Goal: Information Seeking & Learning: Learn about a topic

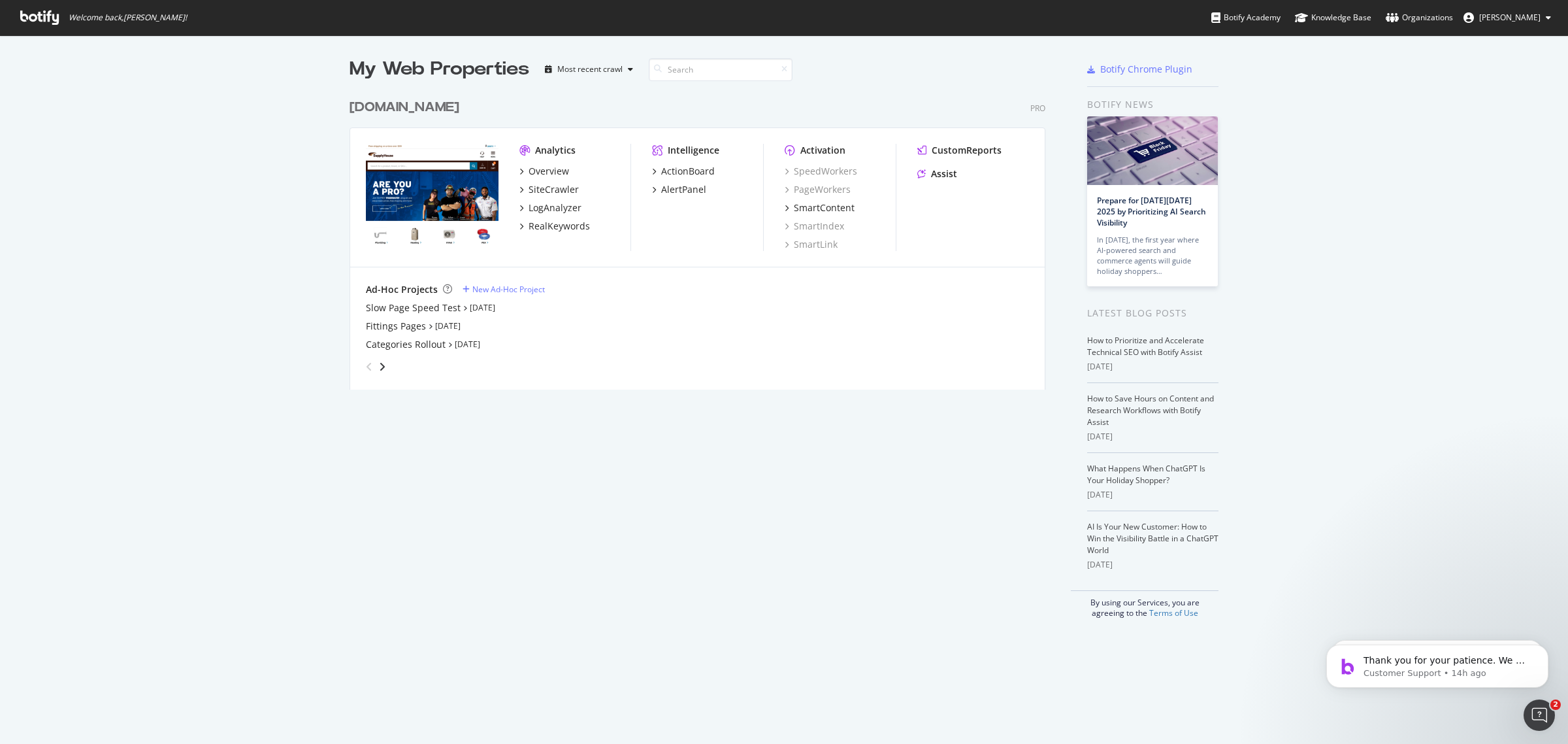
click at [1516, 8] on button "[PERSON_NAME]" at bounding box center [1507, 18] width 109 height 21
click at [1522, 15] on span "[PERSON_NAME]" at bounding box center [1510, 17] width 61 height 11
click at [1499, 12] on span "[PERSON_NAME]" at bounding box center [1510, 17] width 61 height 11
click at [1503, 93] on div "Supply House" at bounding box center [1498, 102] width 126 height 19
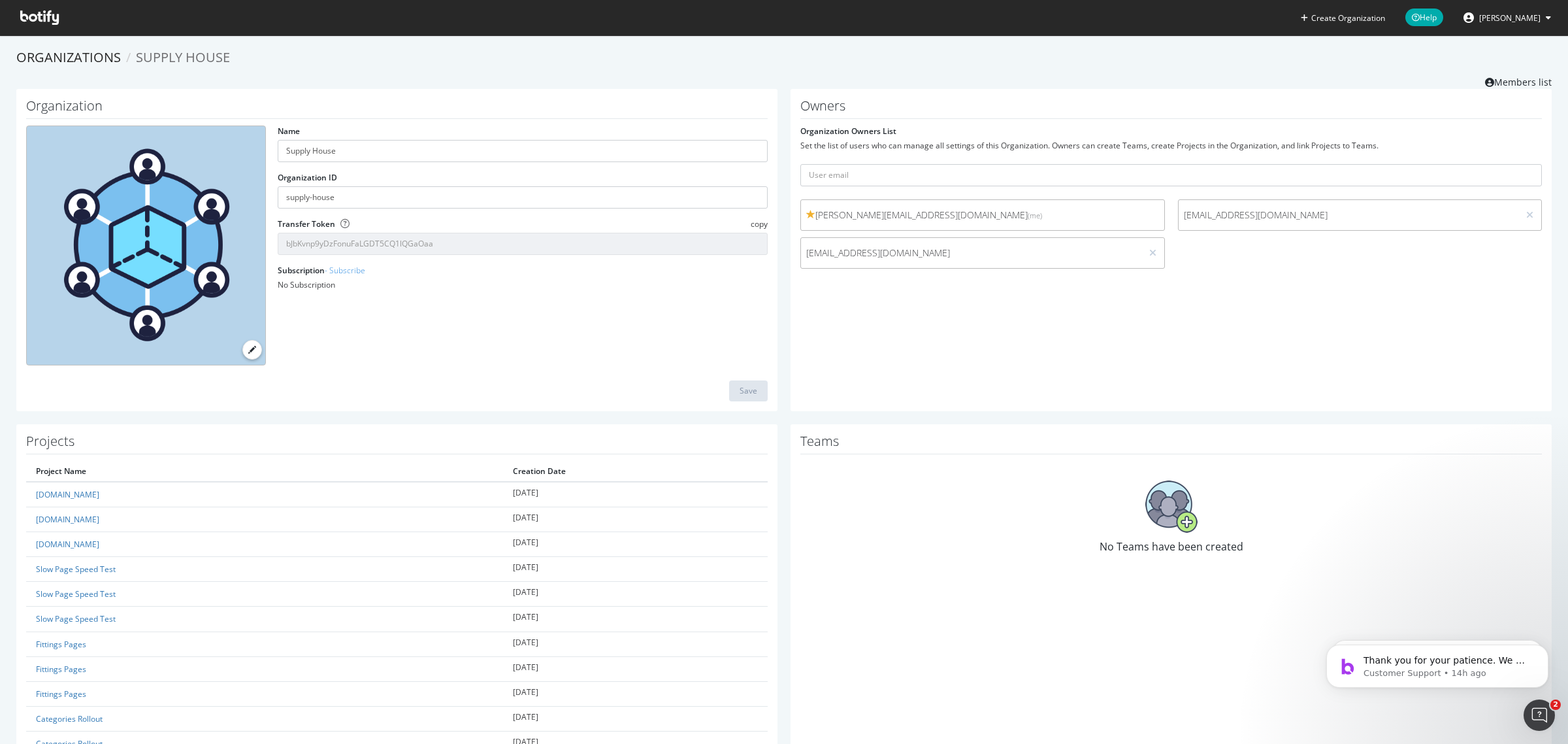
click at [1383, 98] on h1 "Owners" at bounding box center [1171, 108] width 741 height 20
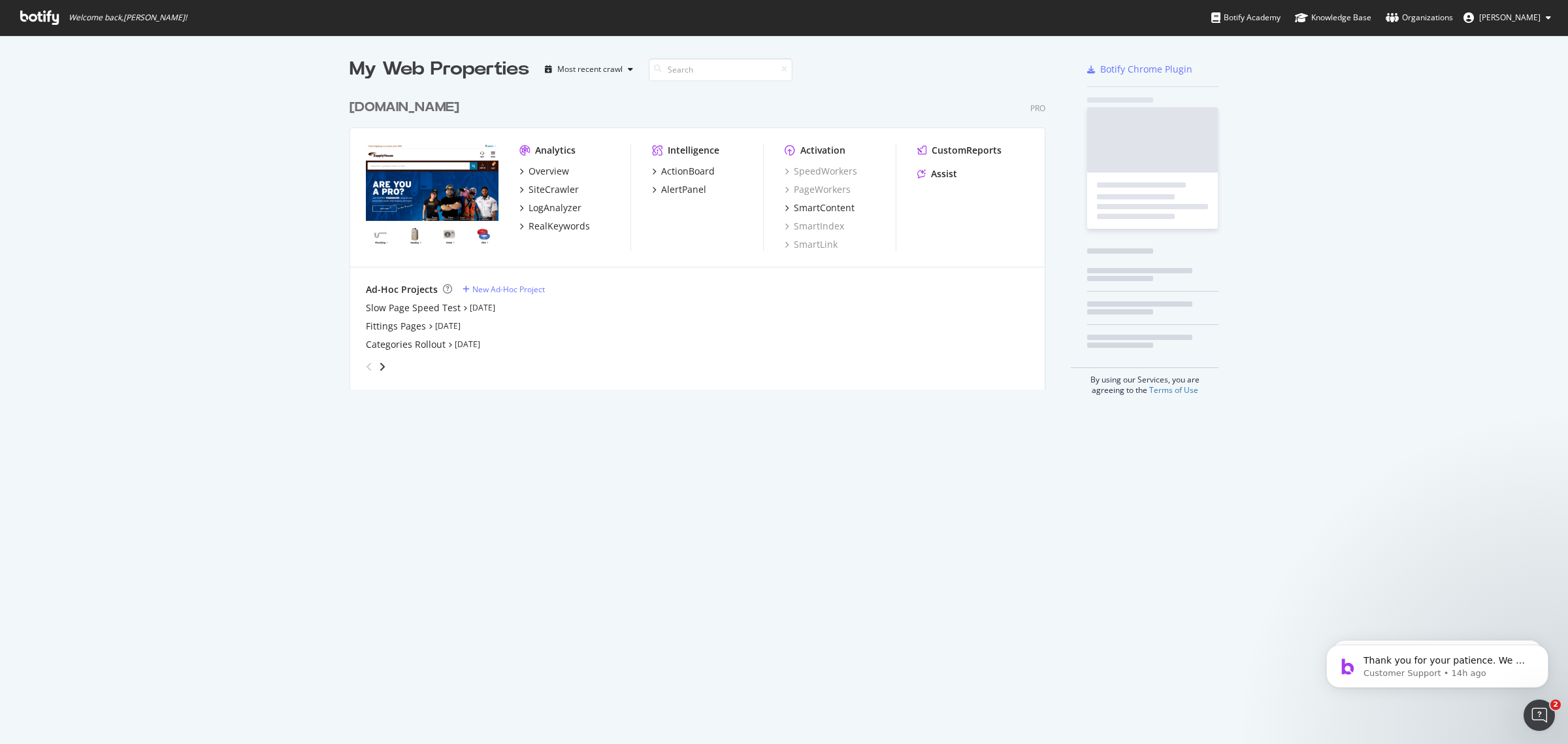
scroll to position [732, 1555]
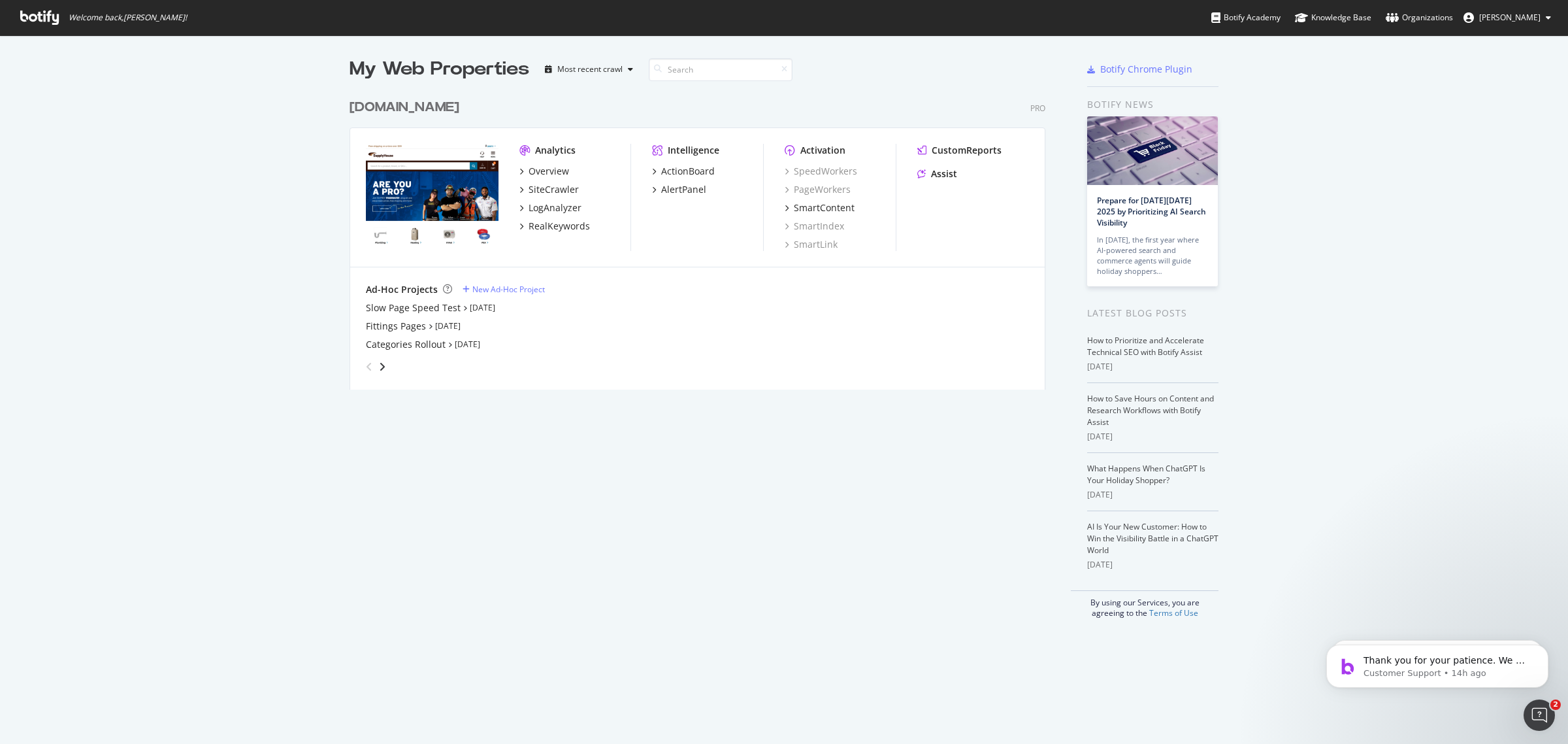
click at [407, 101] on div "[DOMAIN_NAME]" at bounding box center [404, 107] width 110 height 19
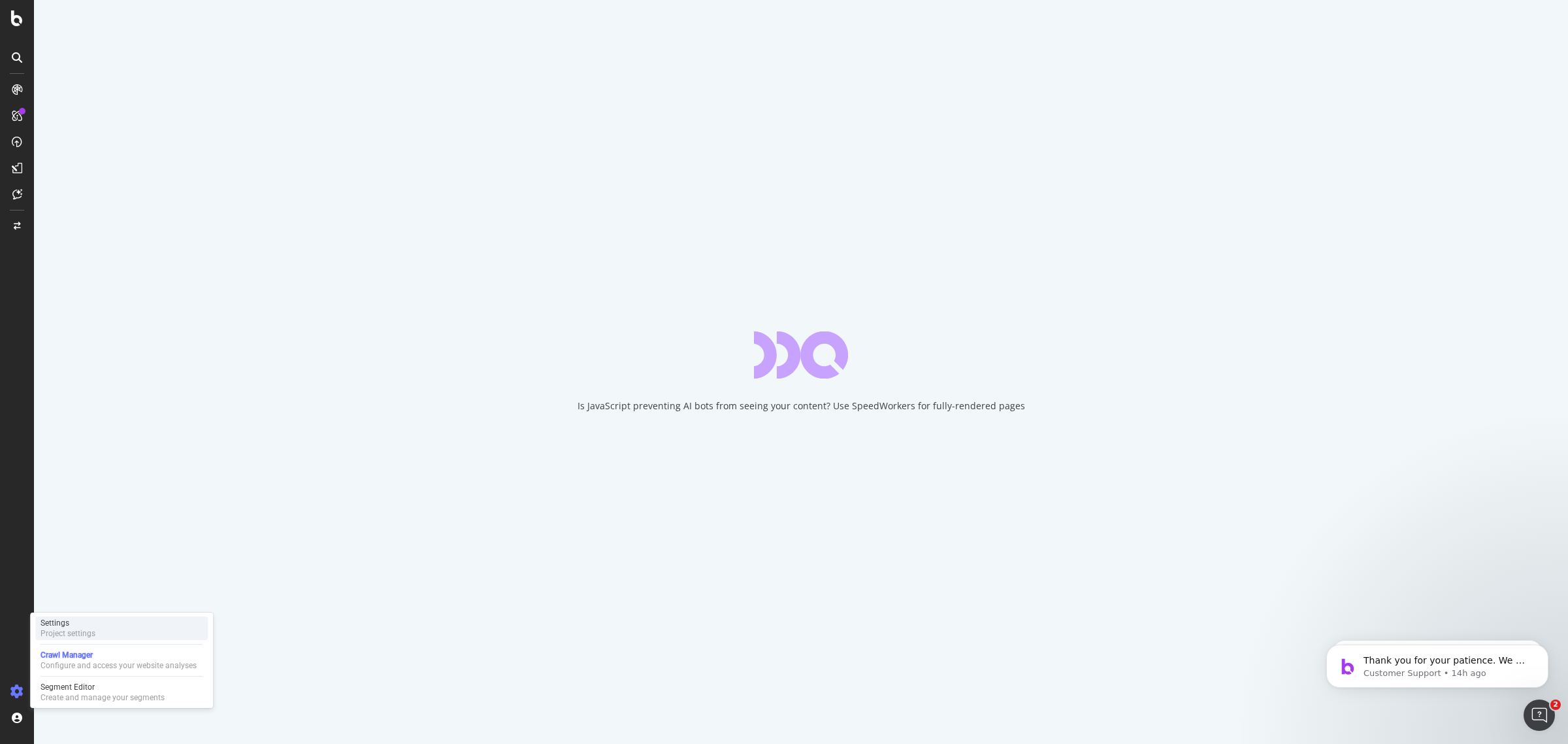
click at [53, 633] on div "Project settings" at bounding box center [68, 633] width 55 height 10
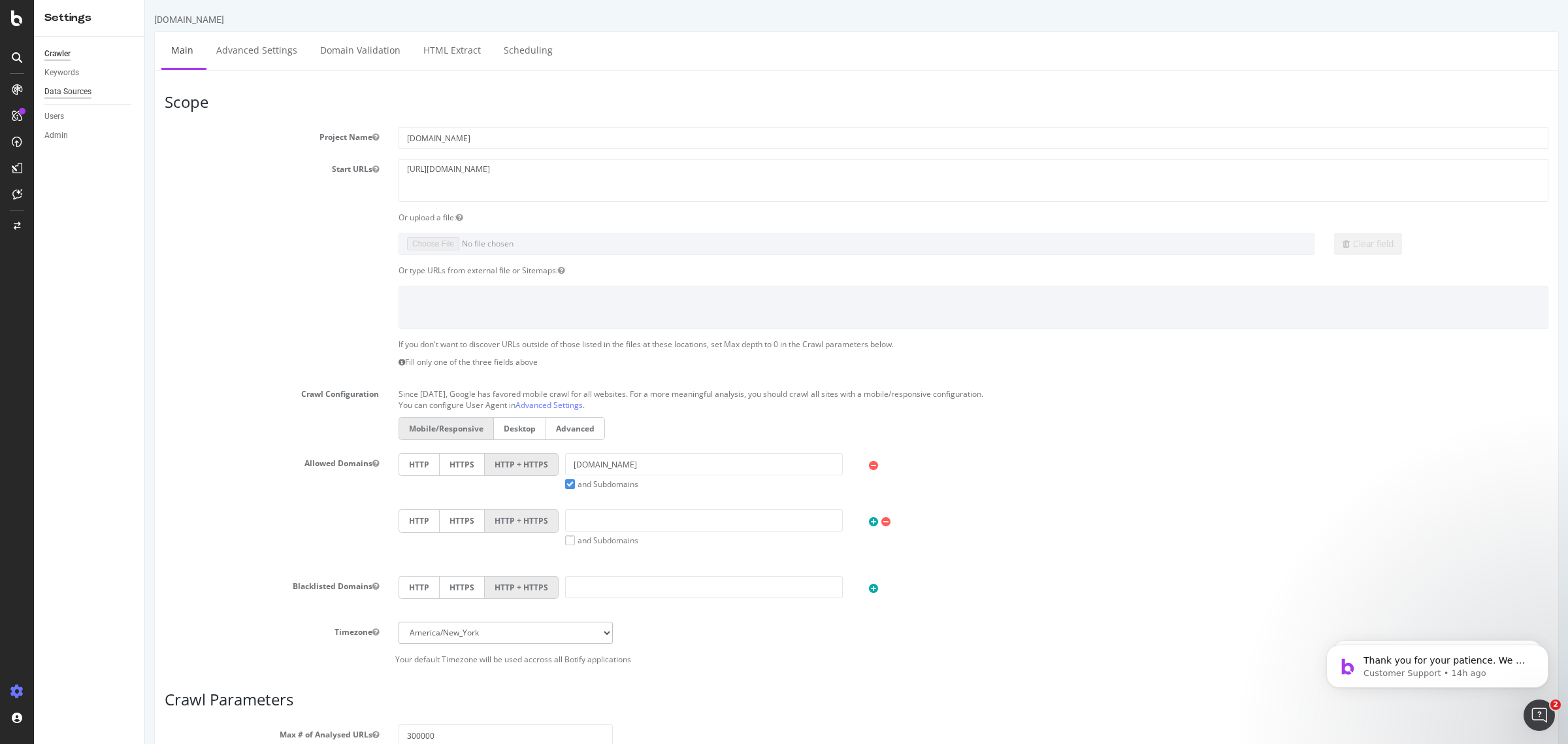
click at [58, 92] on div "Data Sources" at bounding box center [68, 92] width 47 height 14
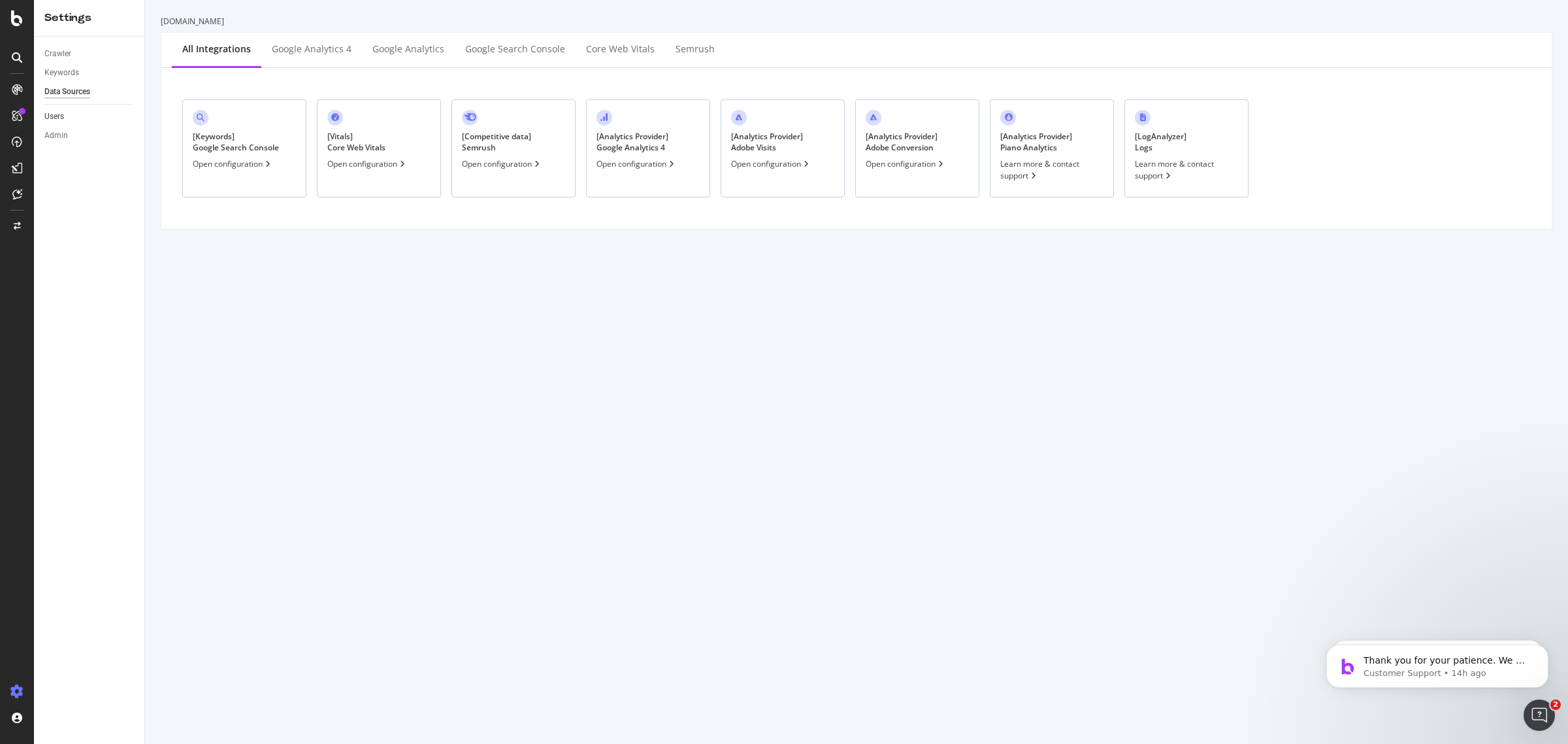
click at [75, 115] on link "Users" at bounding box center [90, 116] width 91 height 14
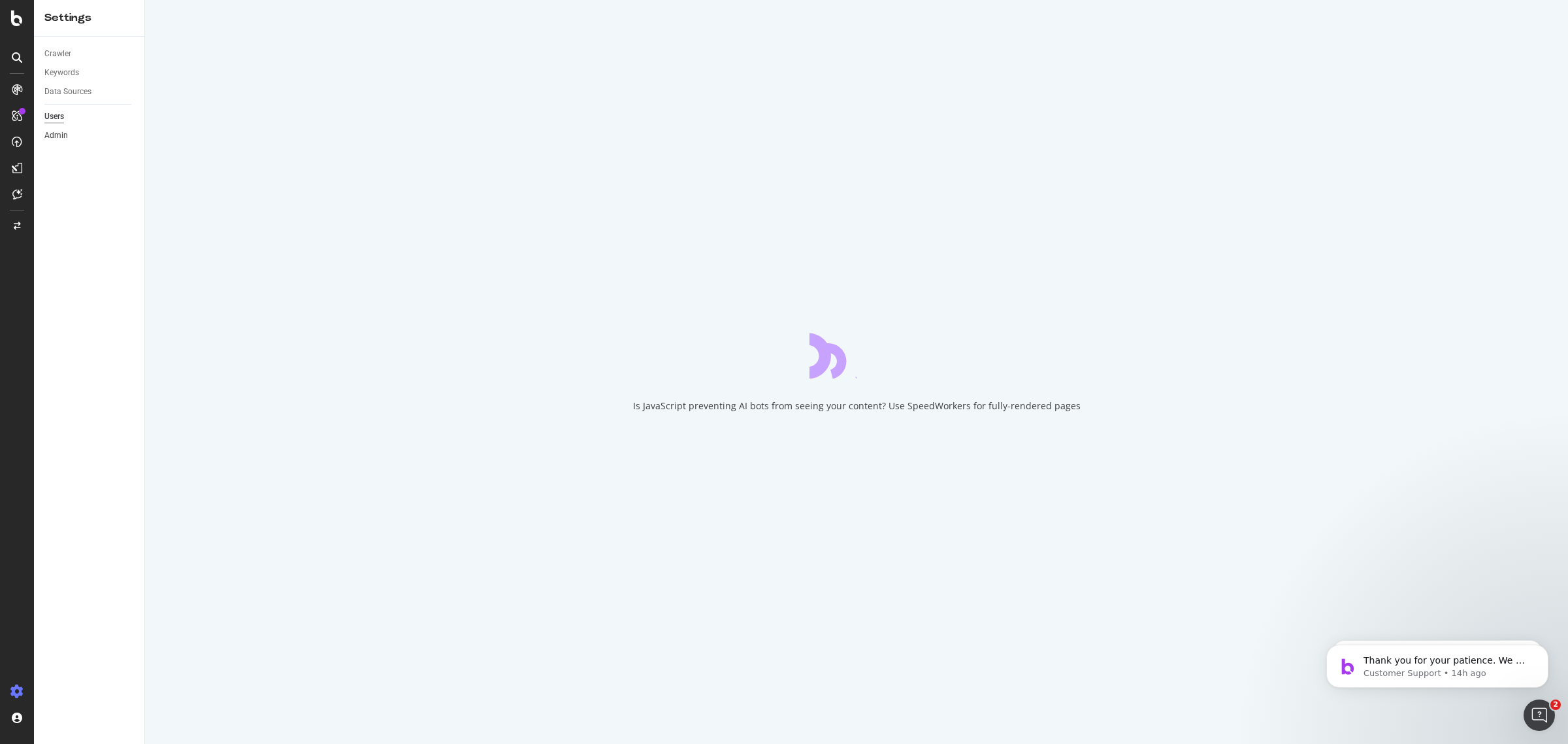
click at [73, 135] on link "Admin" at bounding box center [90, 135] width 91 height 14
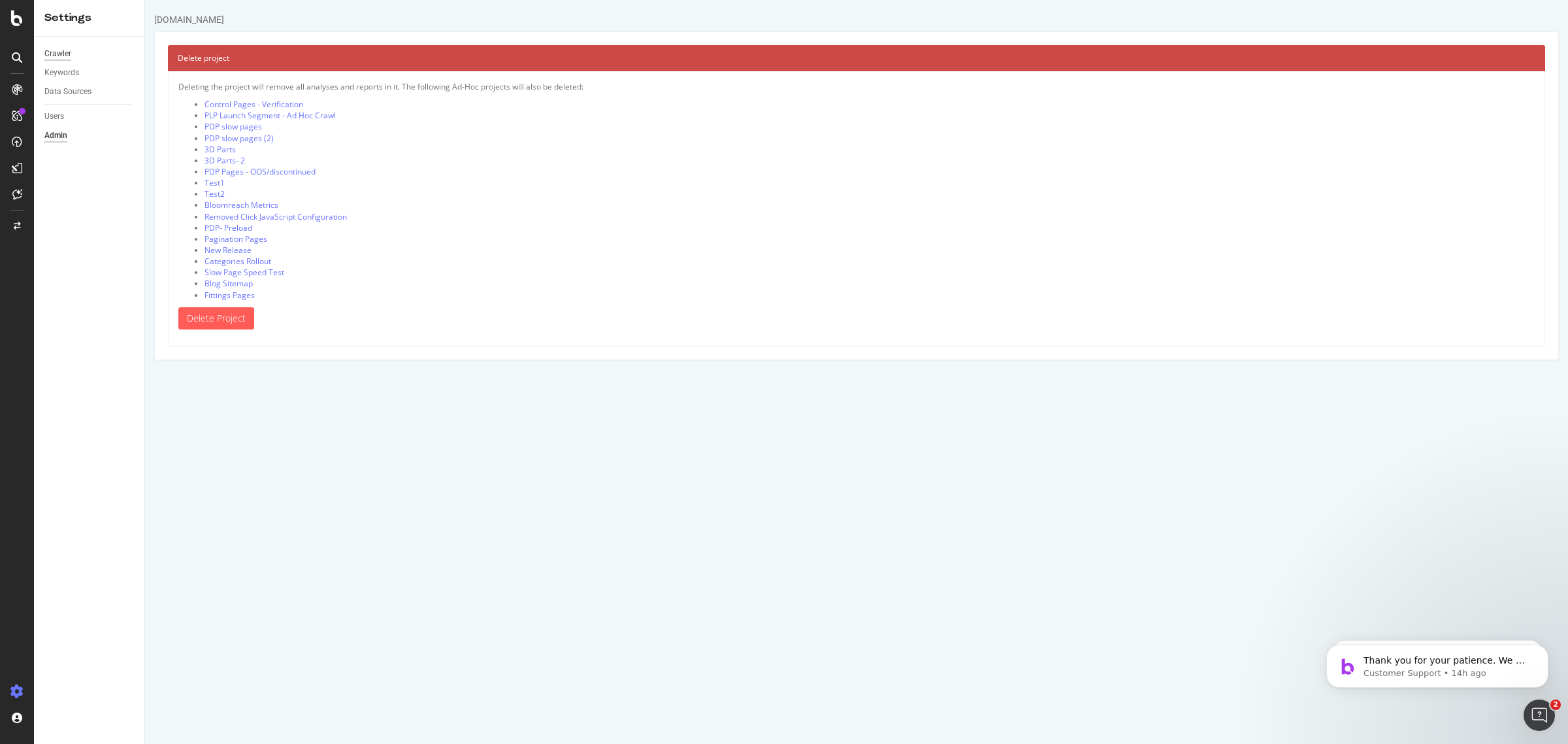
click at [67, 56] on div "Crawler" at bounding box center [58, 54] width 27 height 14
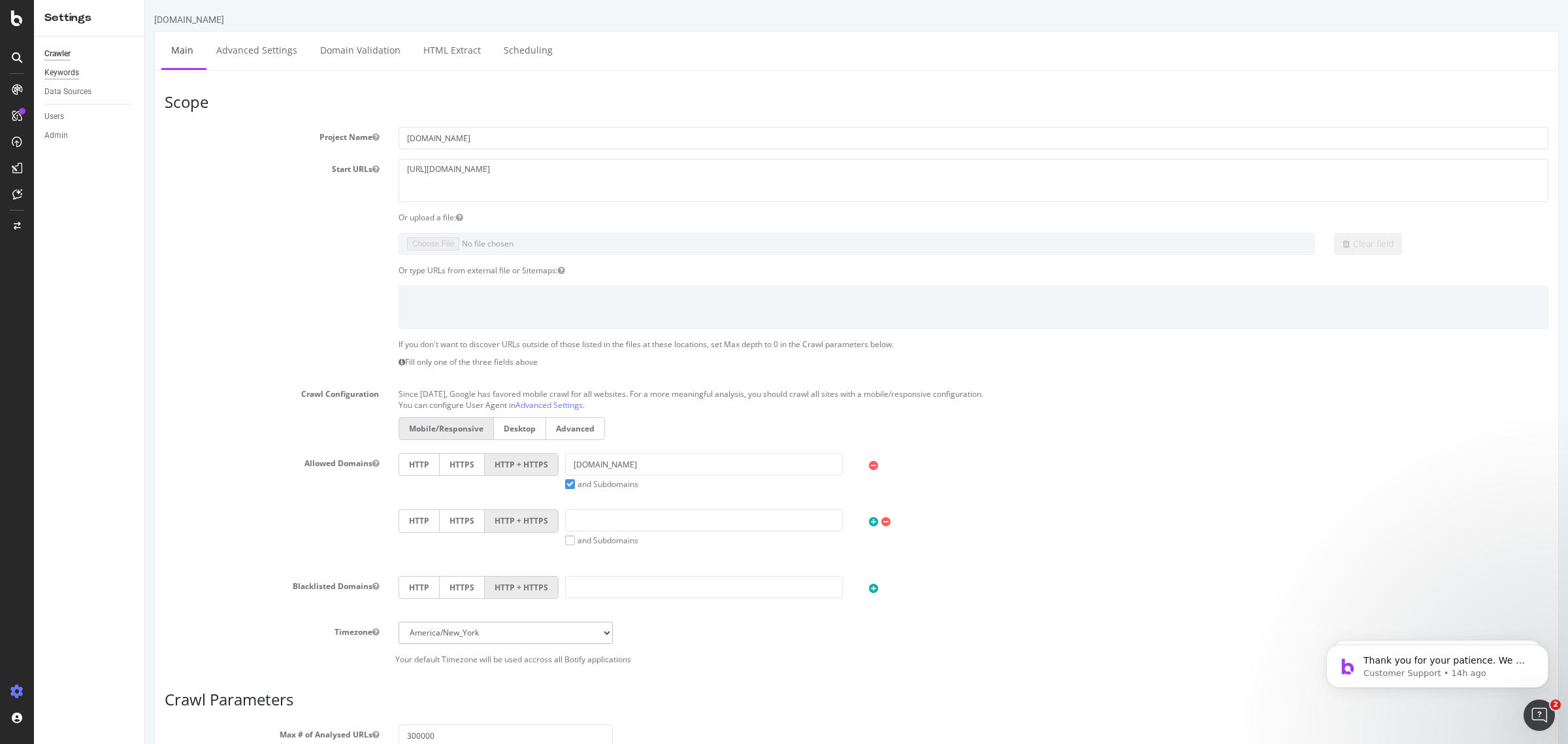
click at [72, 72] on div "Keywords" at bounding box center [61, 73] width 35 height 14
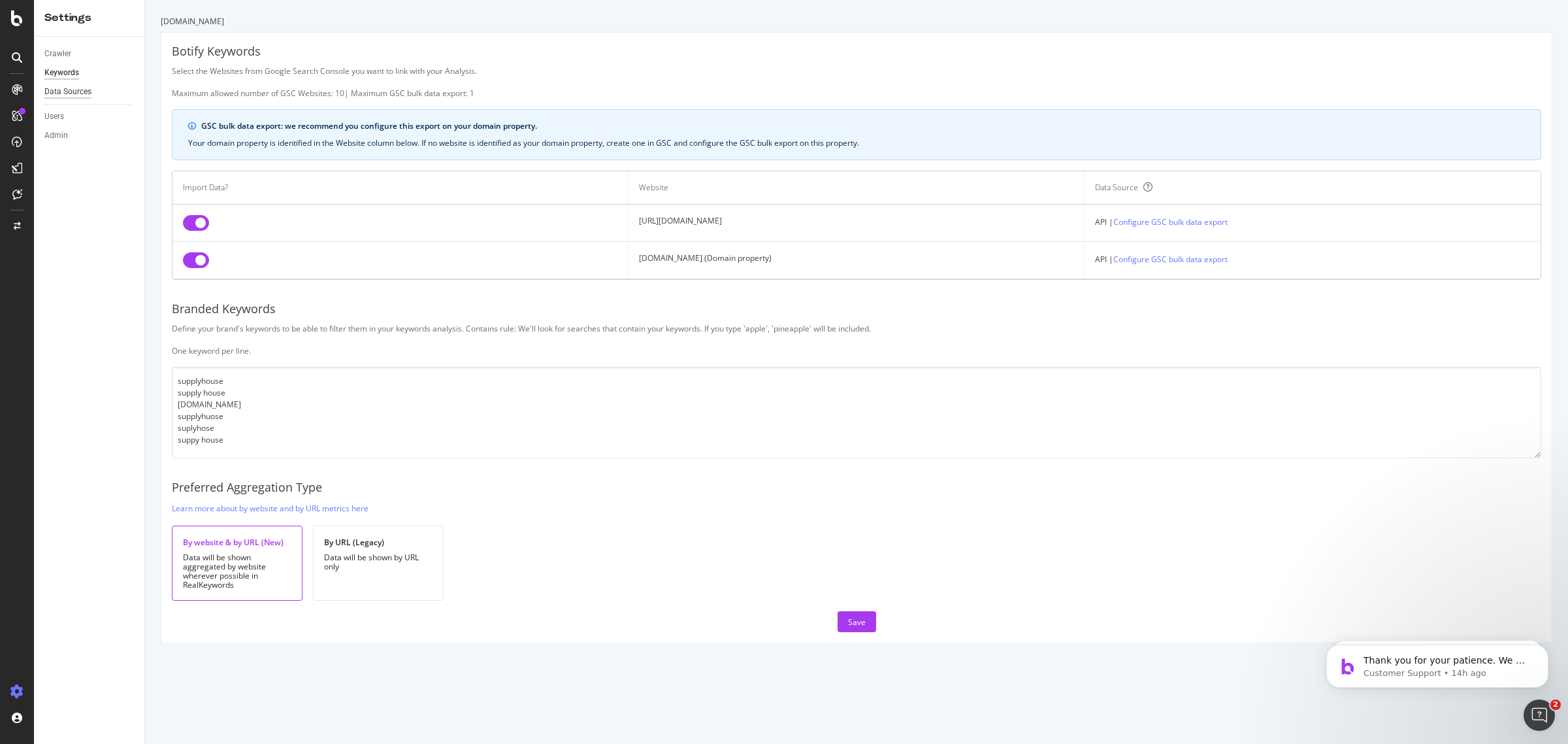
click at [83, 93] on div "Data Sources" at bounding box center [68, 92] width 47 height 14
click at [59, 89] on div "Data Sources" at bounding box center [68, 92] width 47 height 14
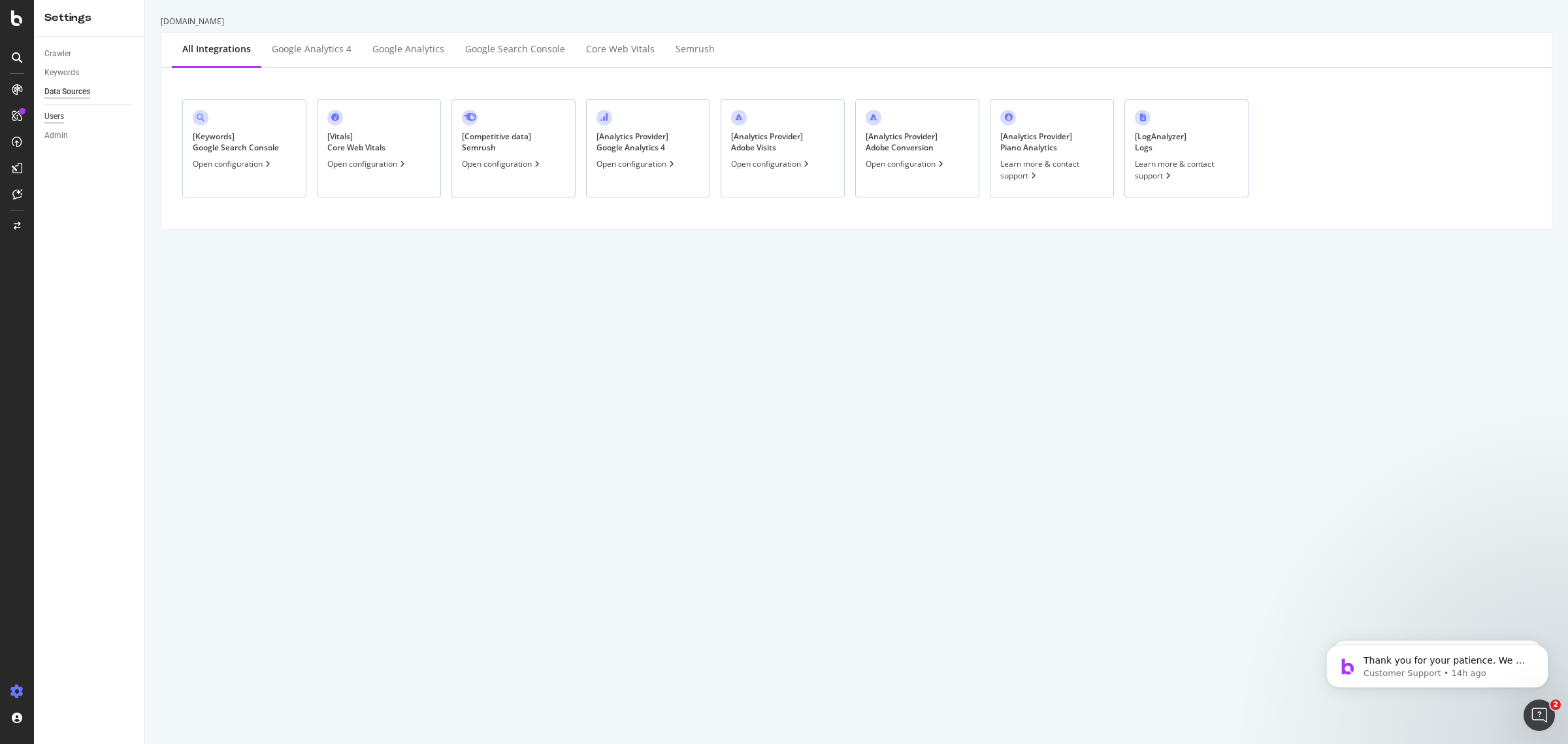
click at [60, 119] on div "Users" at bounding box center [54, 116] width 19 height 14
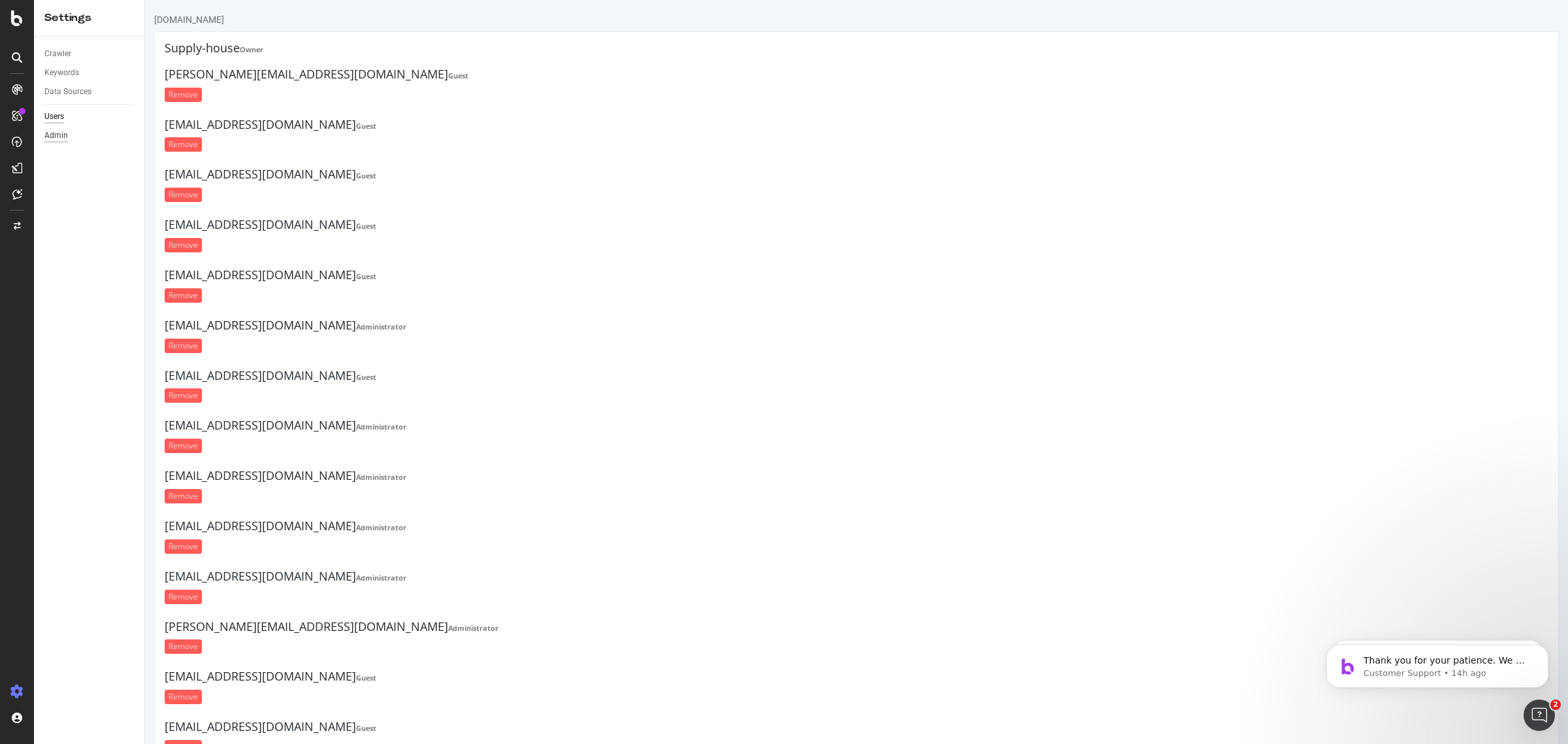
click at [58, 135] on div "Admin" at bounding box center [56, 135] width 24 height 14
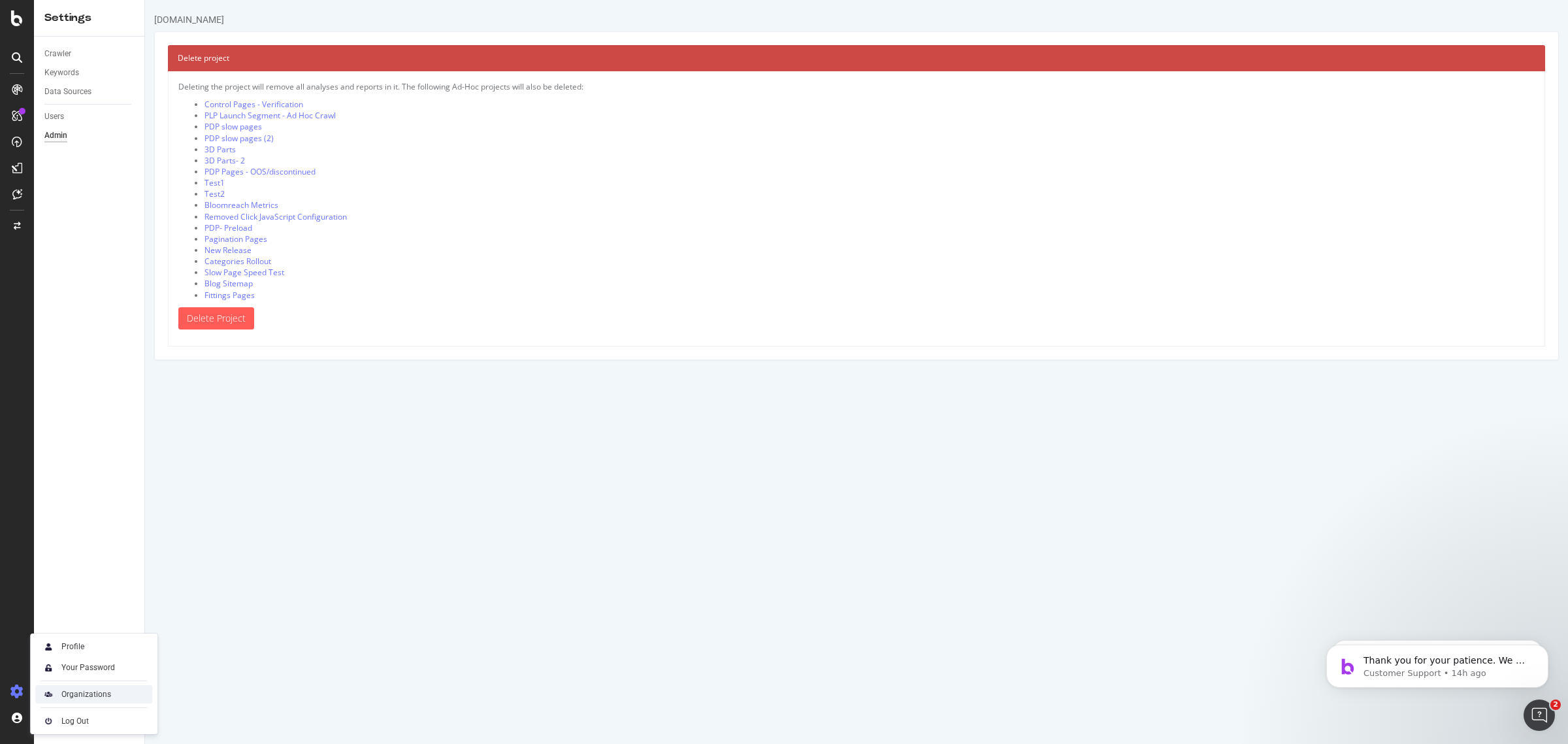
click at [70, 691] on div "Organizations" at bounding box center [86, 694] width 50 height 10
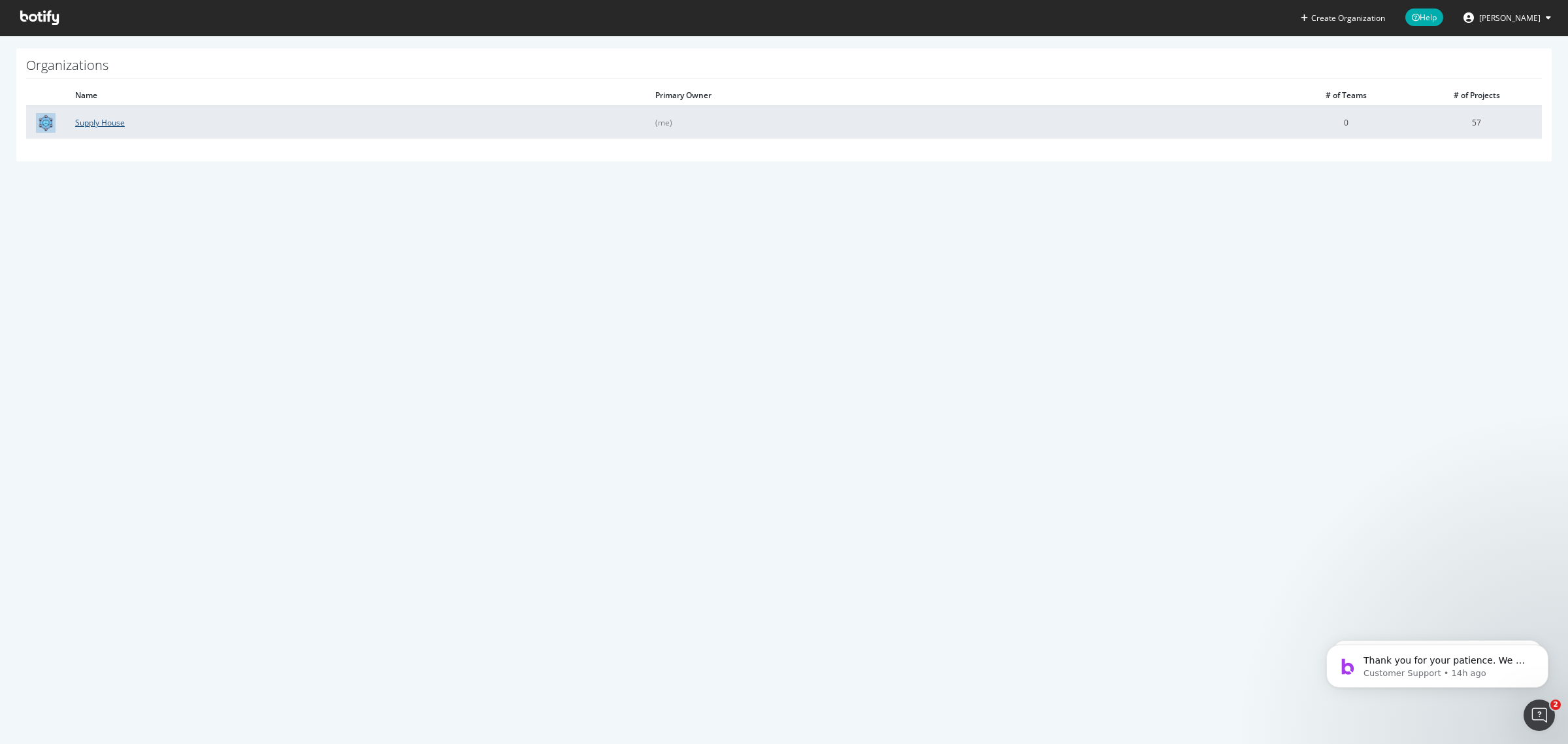
click at [107, 122] on link "Supply House" at bounding box center [100, 122] width 50 height 11
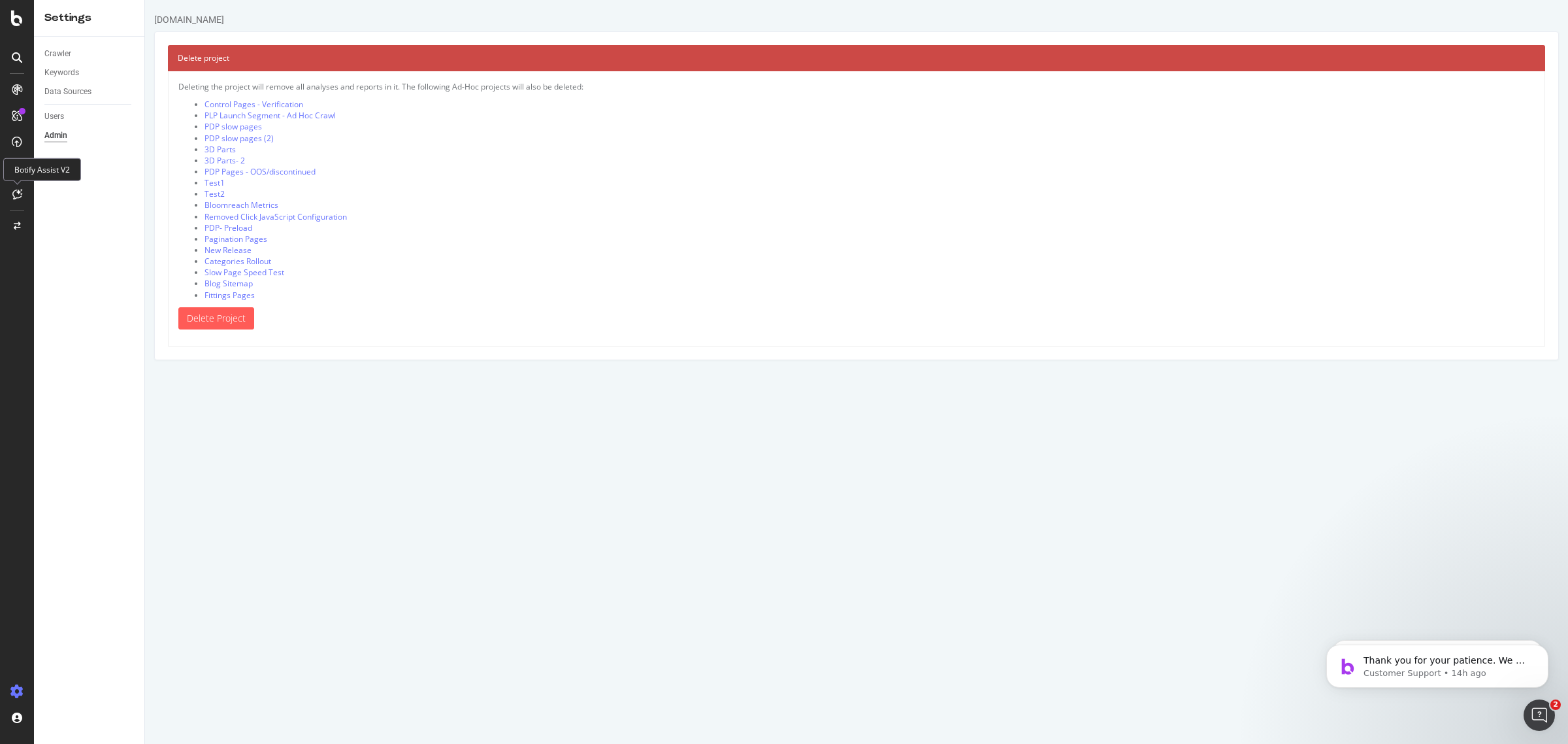
click at [17, 192] on icon at bounding box center [17, 194] width 10 height 10
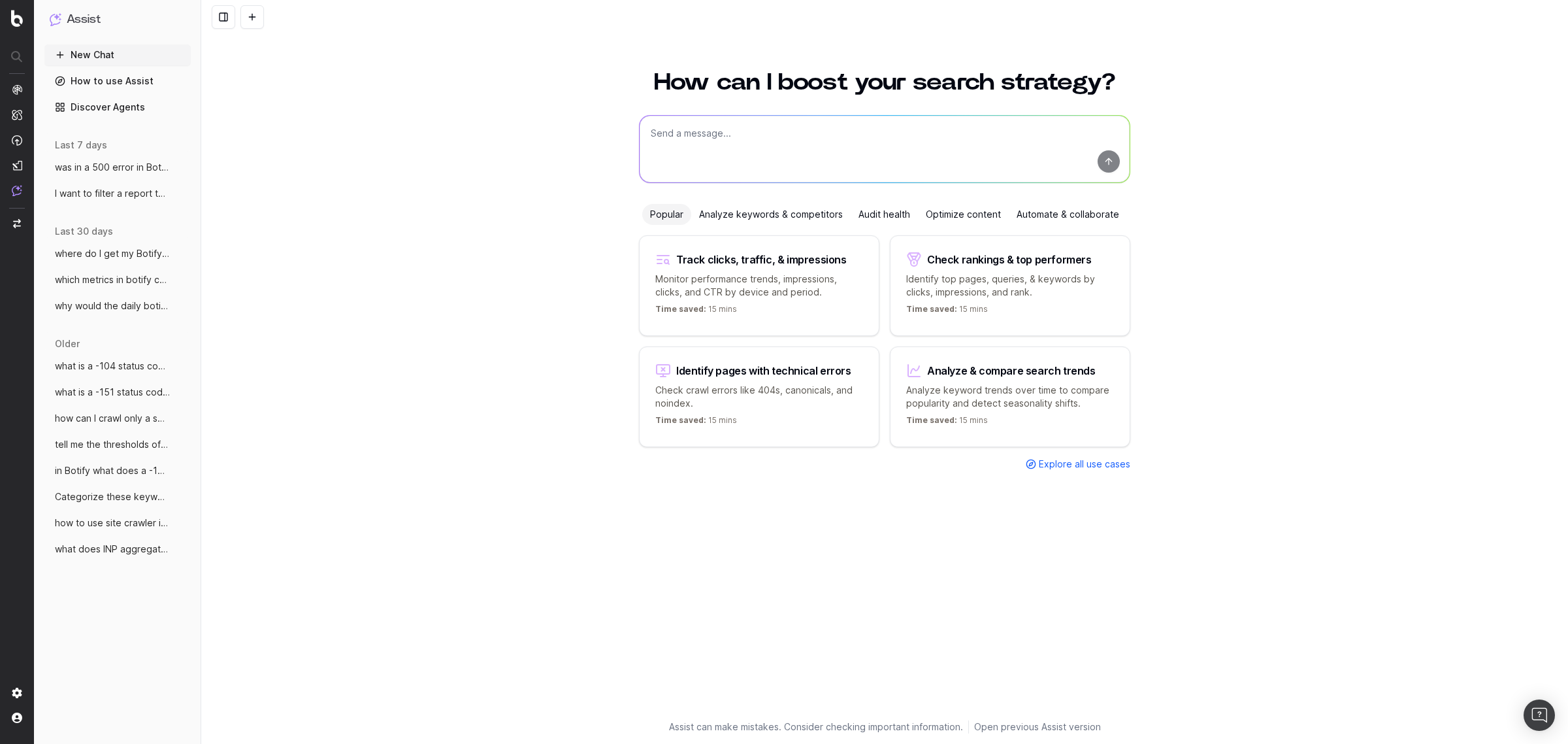
click at [776, 131] on textarea at bounding box center [884, 149] width 490 height 67
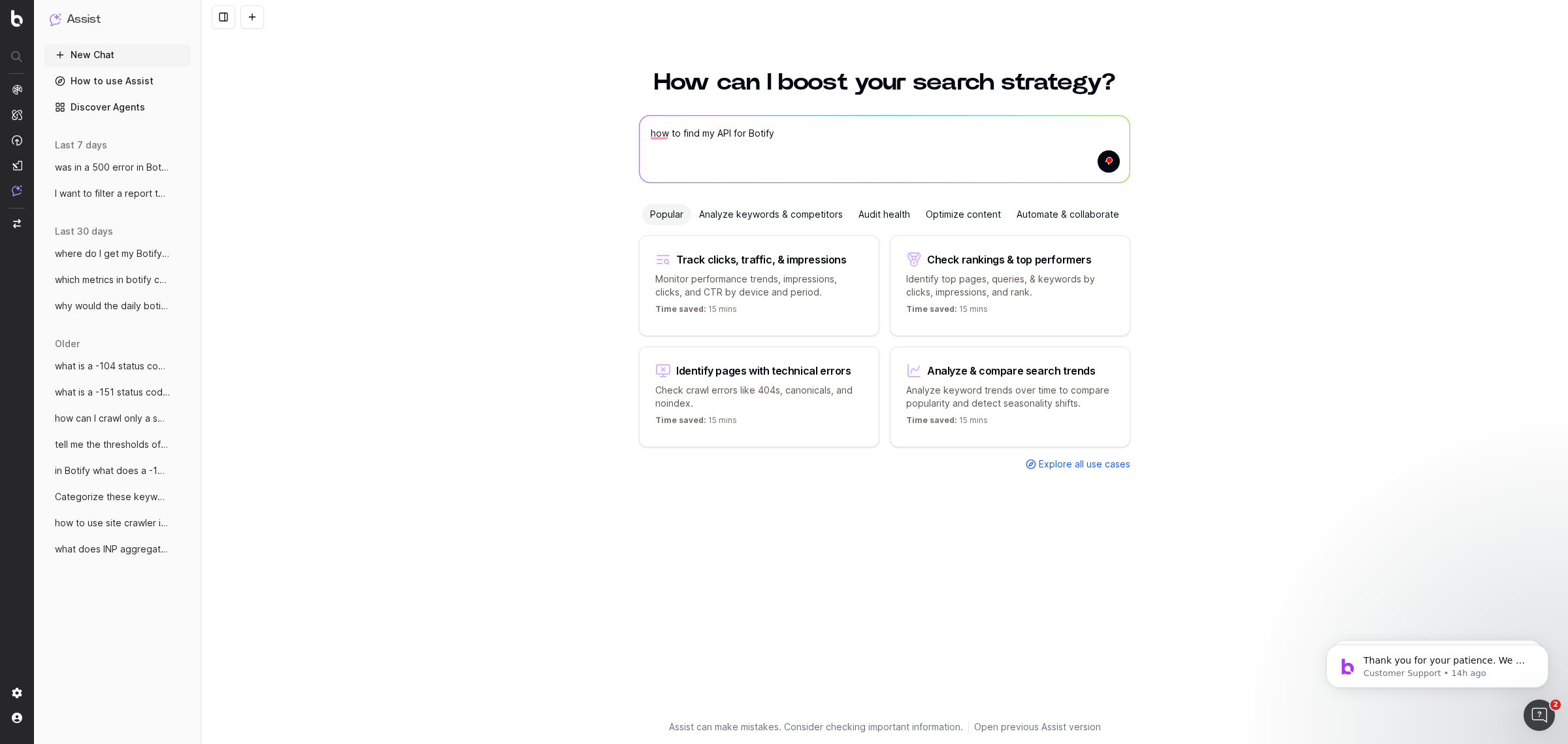
type textarea "how to find my API for Botify"
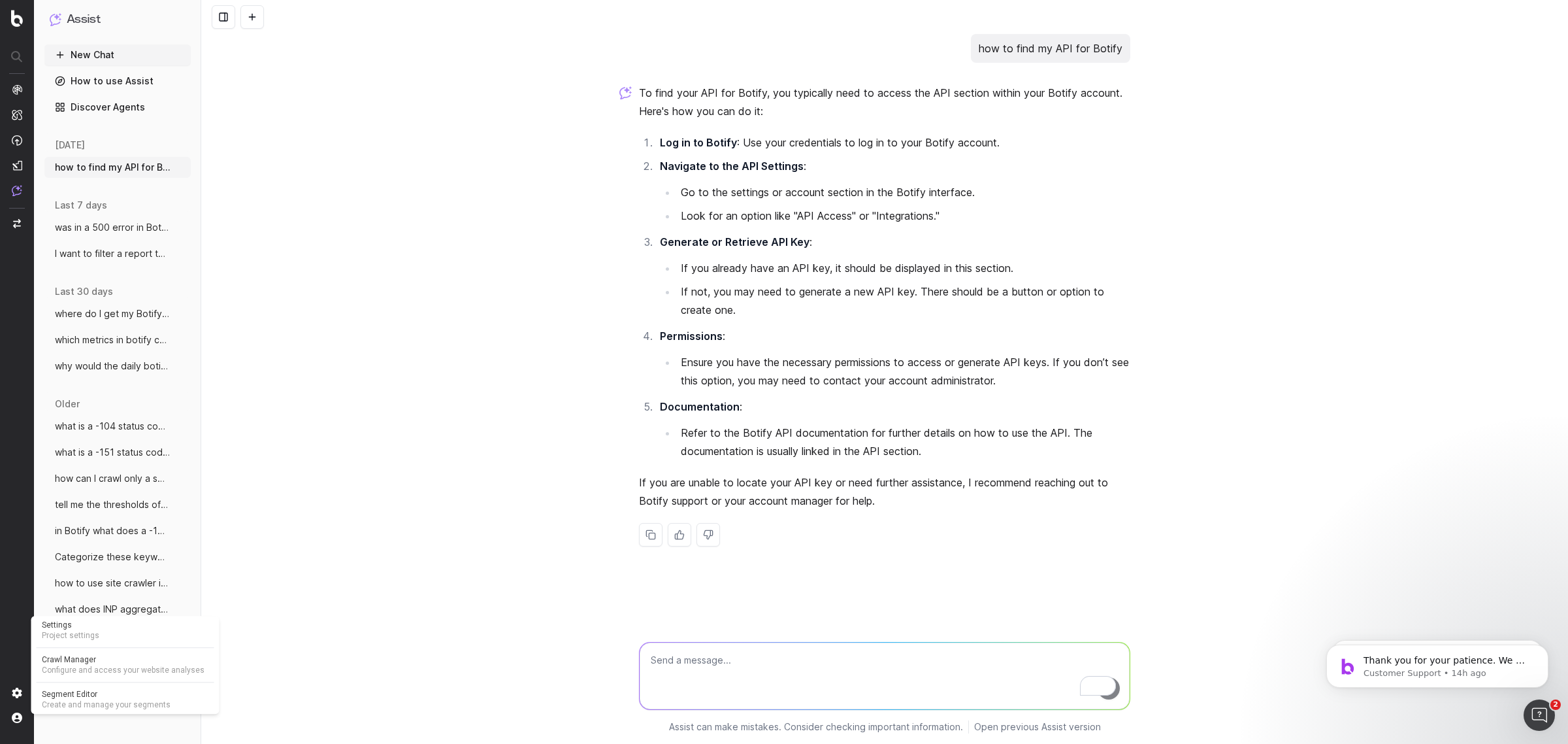
click at [65, 629] on span "Settings" at bounding box center [126, 625] width 167 height 10
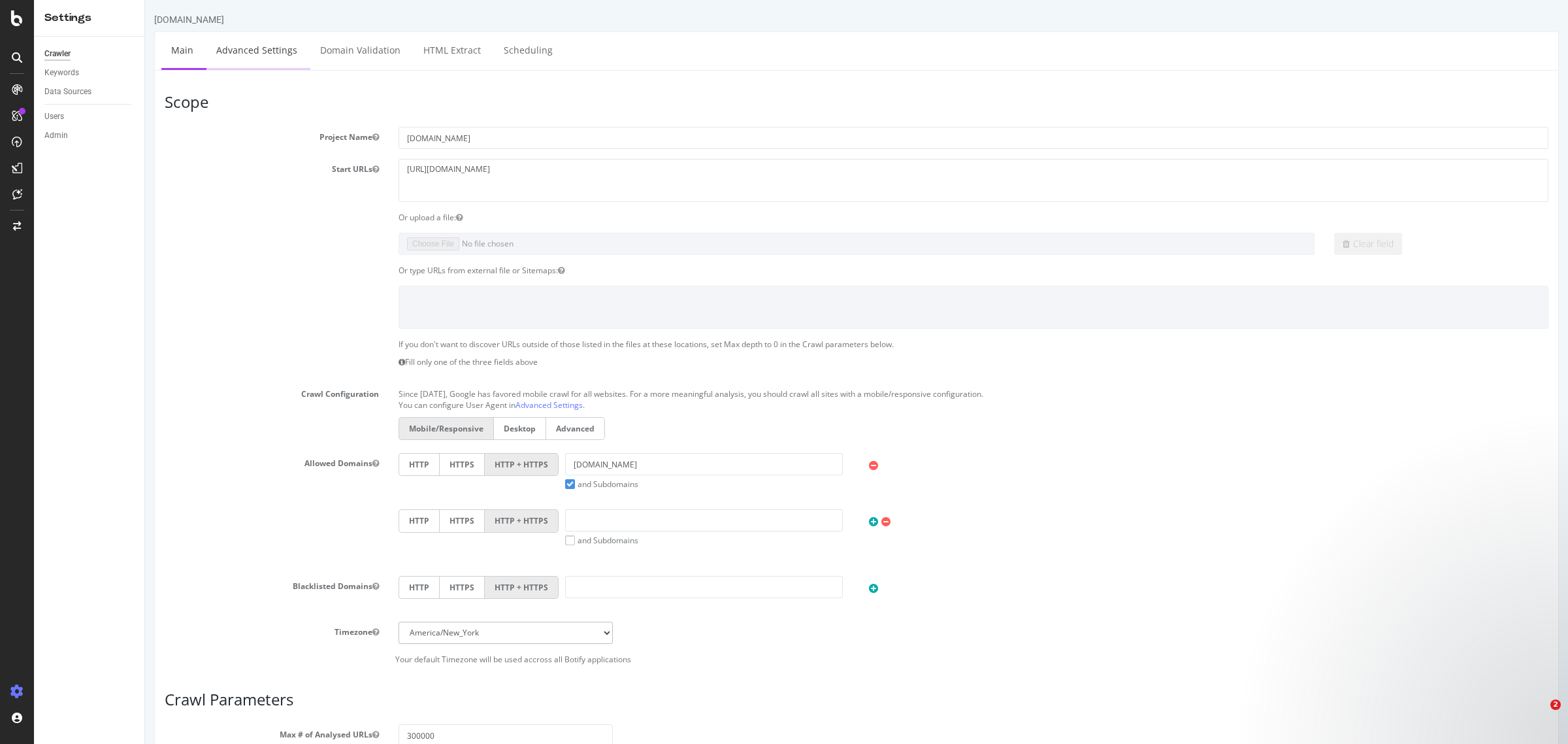
click at [272, 41] on link "Advanced Settings" at bounding box center [257, 50] width 101 height 36
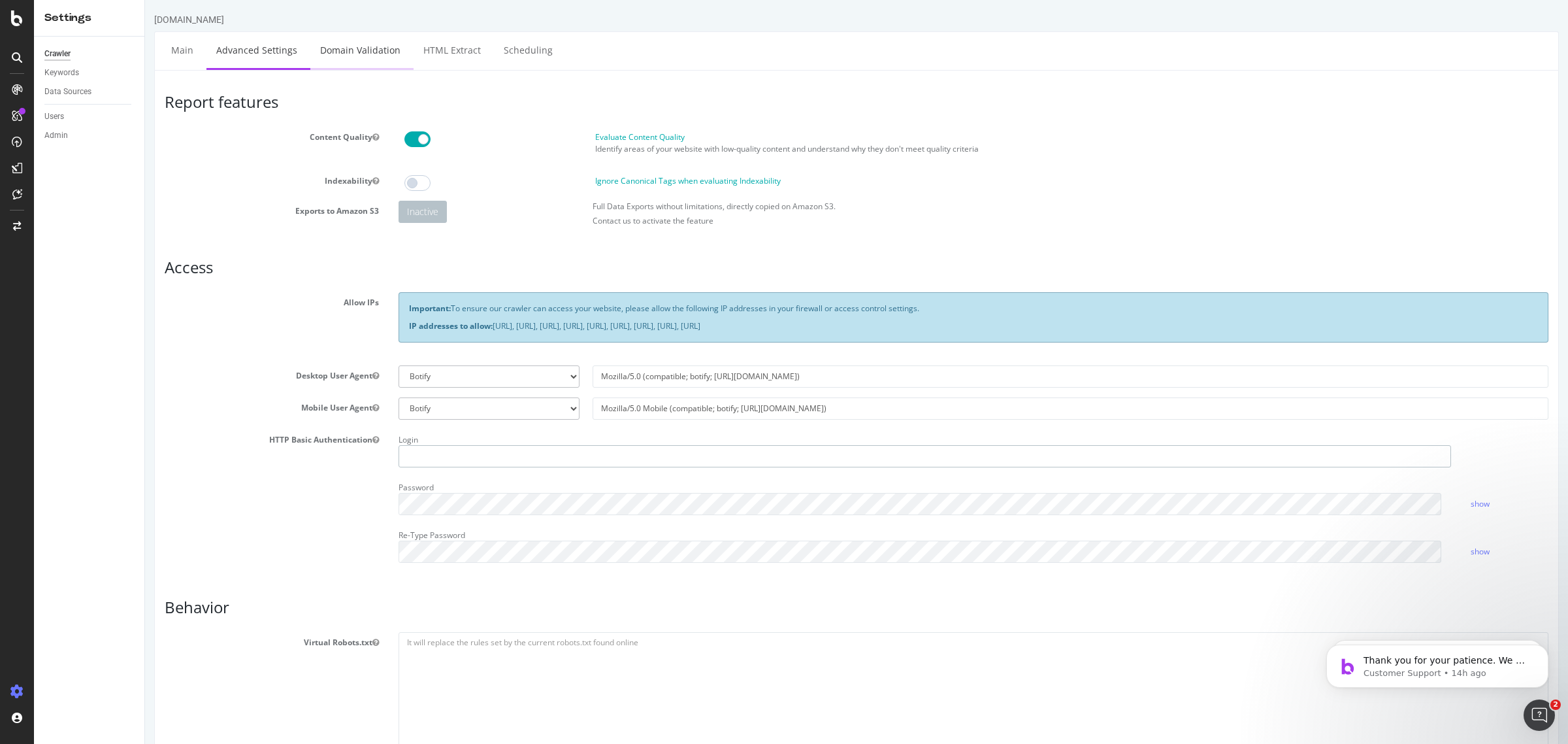
type input "[PERSON_NAME][EMAIL_ADDRESS][DOMAIN_NAME]"
click at [343, 51] on link "Domain Validation" at bounding box center [360, 50] width 100 height 36
click at [75, 78] on div "Keywords" at bounding box center [61, 73] width 35 height 14
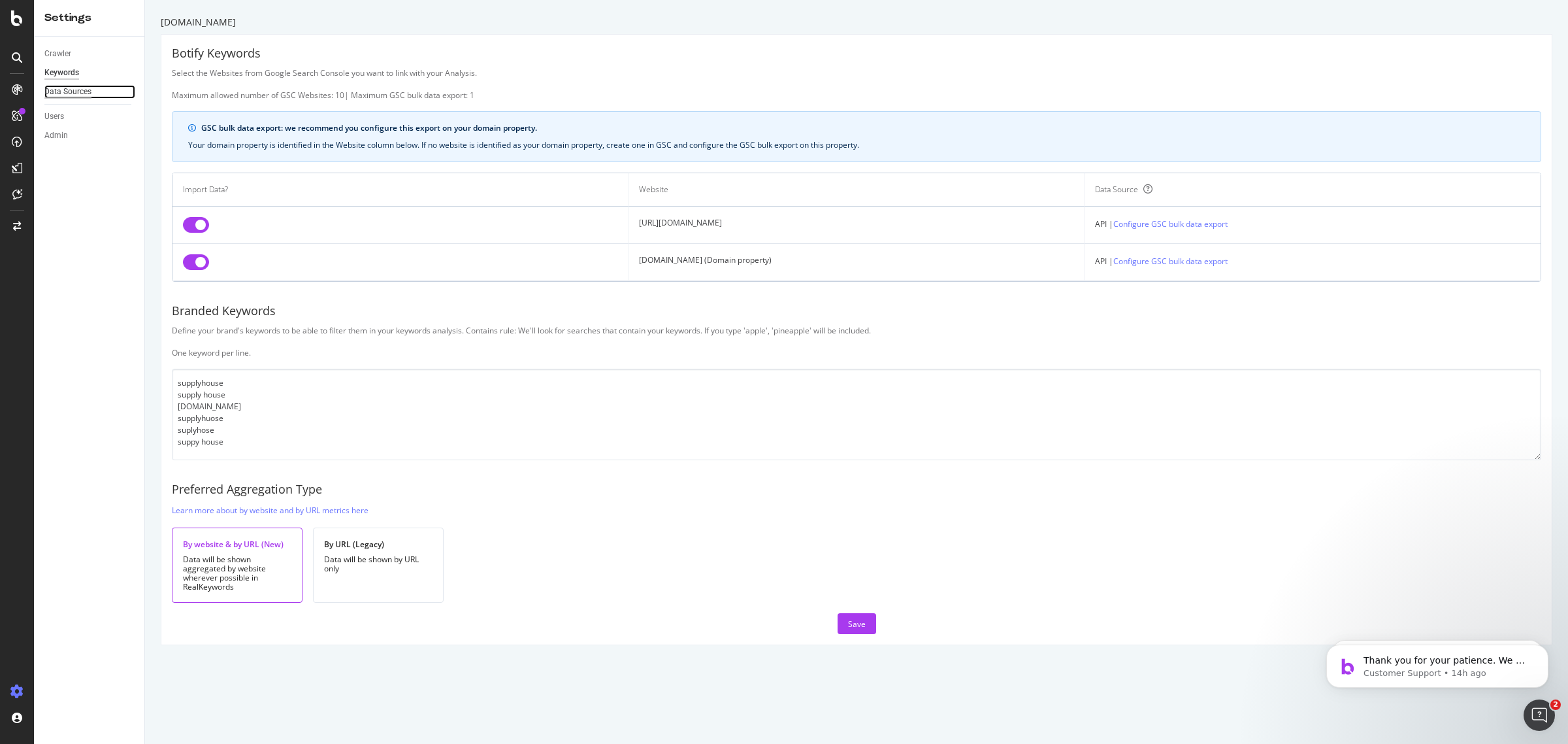
click at [65, 96] on div "Data Sources" at bounding box center [68, 92] width 47 height 14
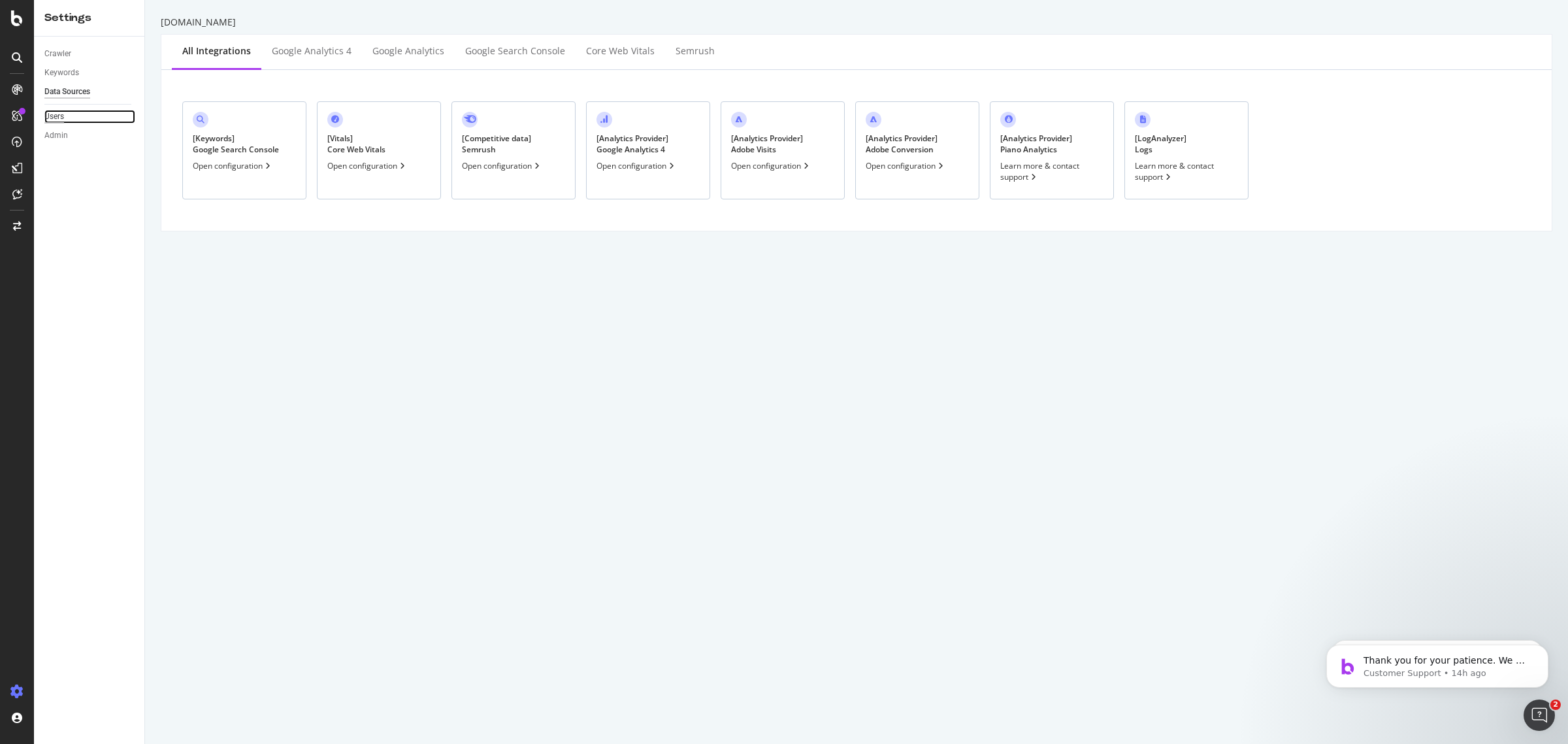
click at [59, 122] on div "Users" at bounding box center [54, 116] width 19 height 14
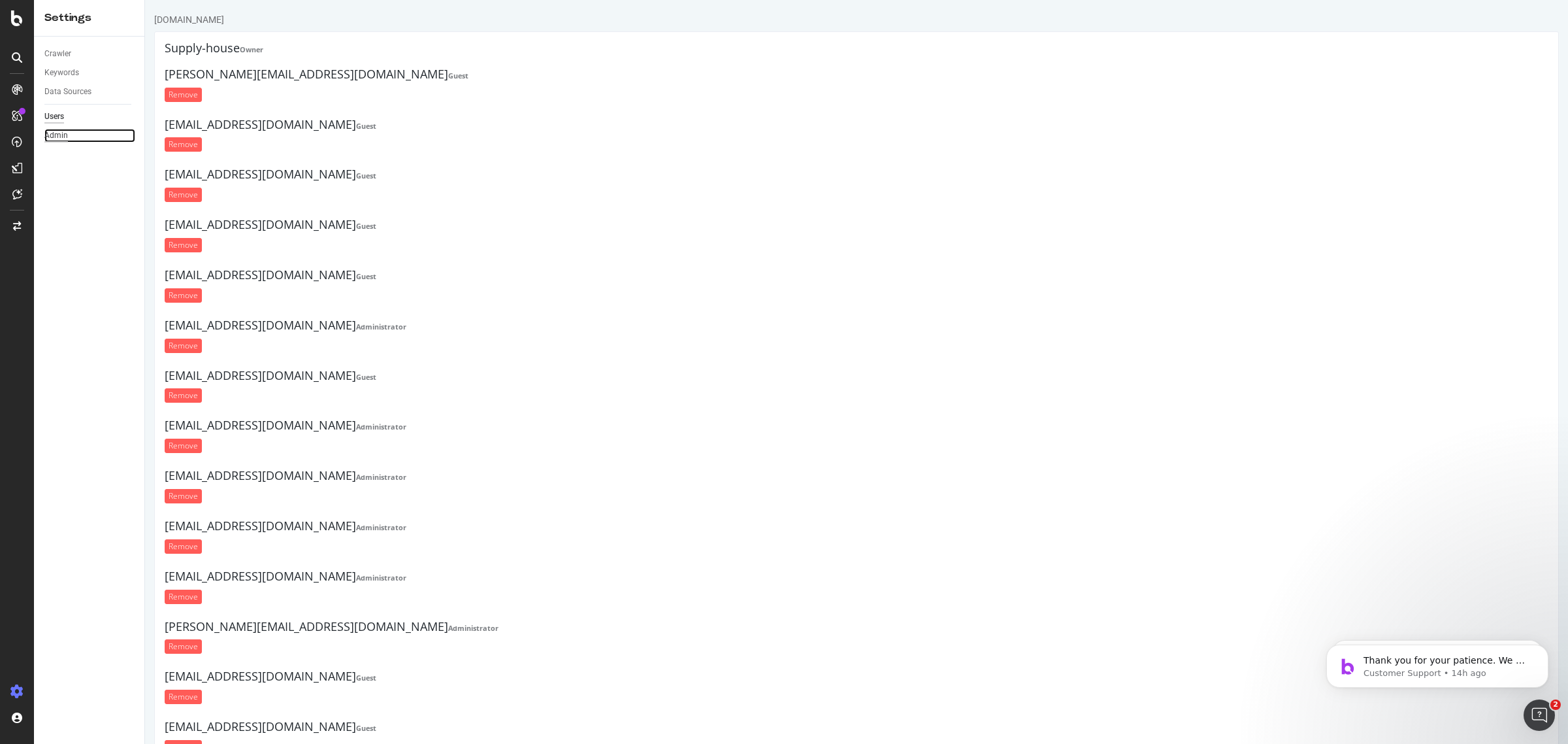
click at [55, 139] on div "Admin" at bounding box center [56, 135] width 24 height 14
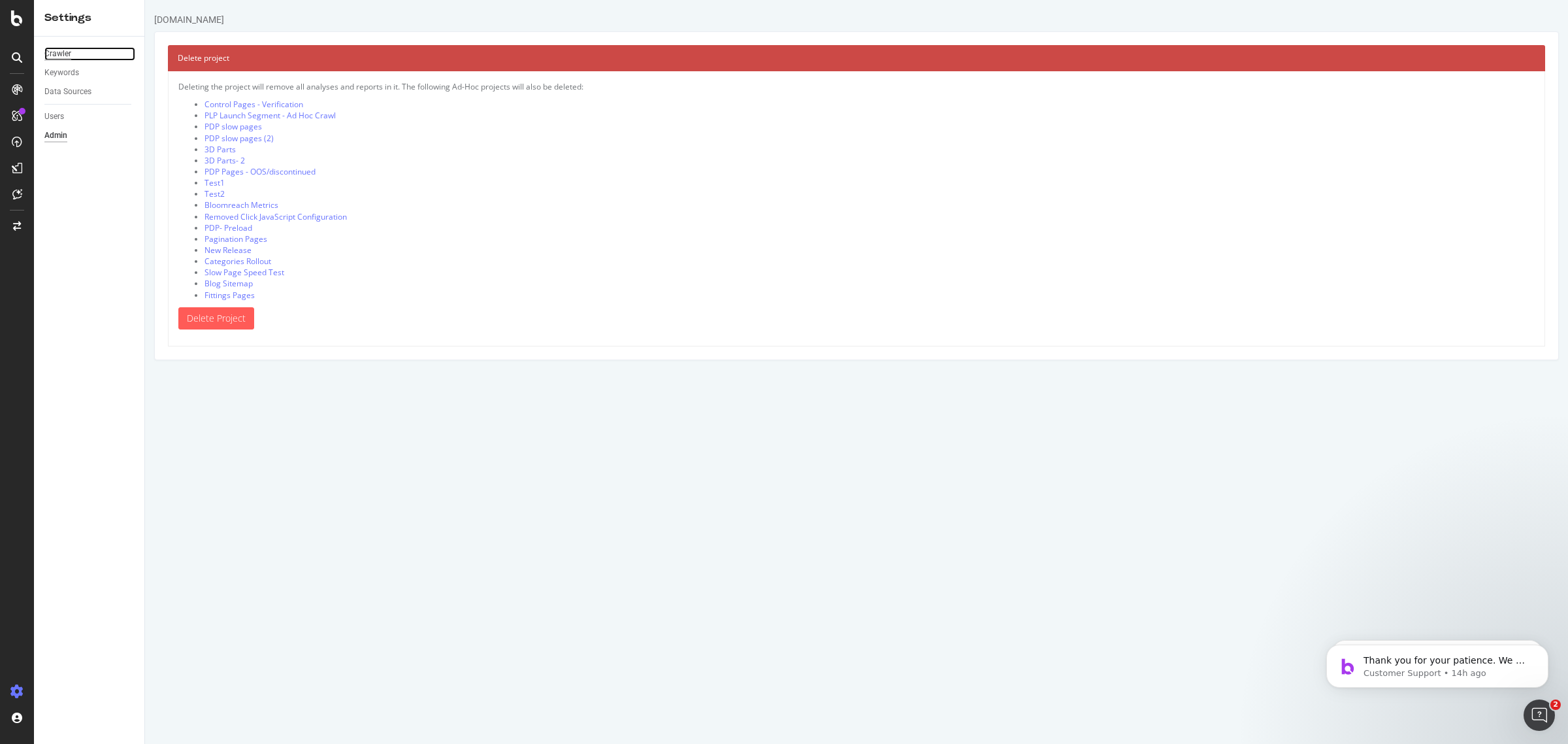
click at [46, 50] on div "Crawler" at bounding box center [58, 54] width 27 height 14
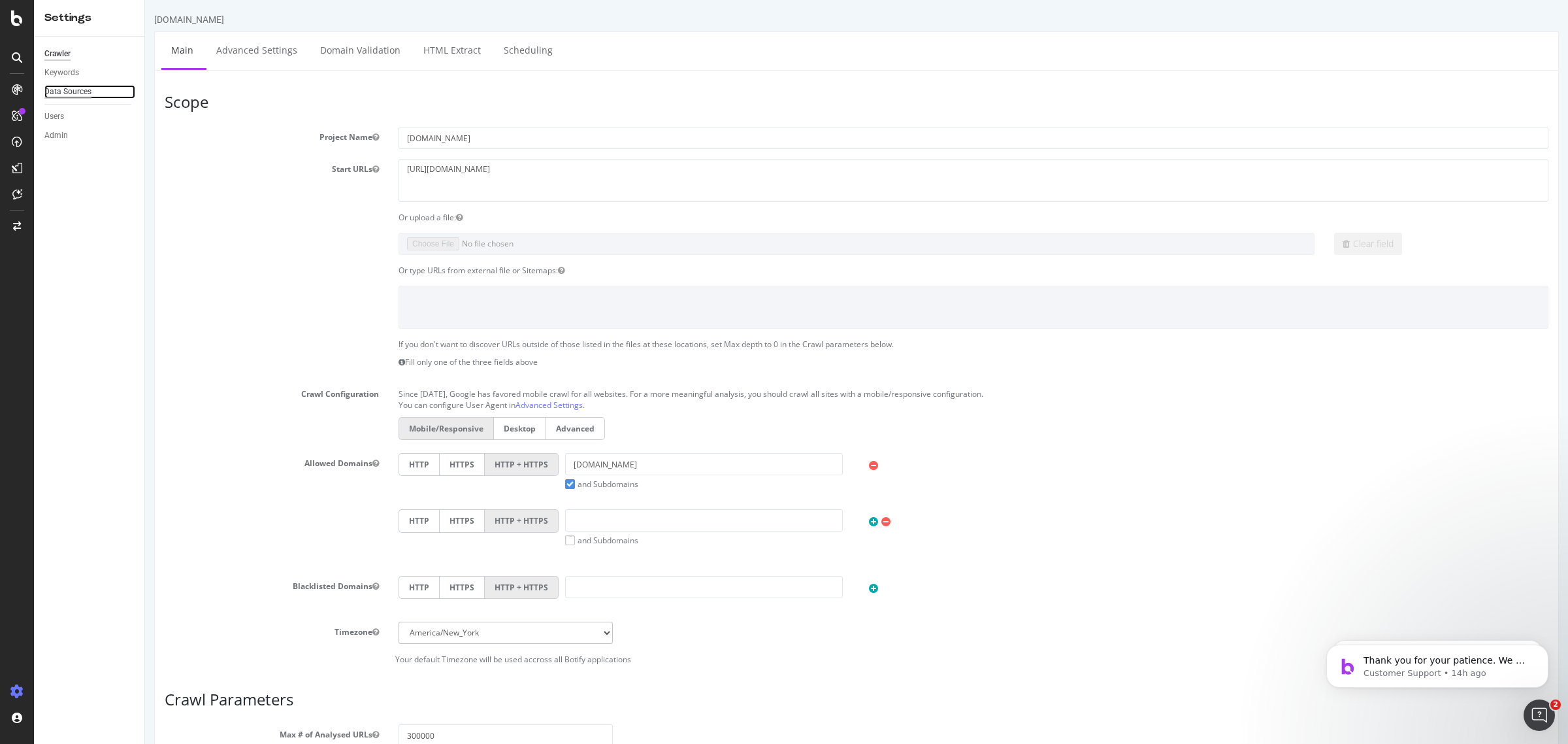
click at [73, 95] on div "Data Sources" at bounding box center [68, 92] width 47 height 14
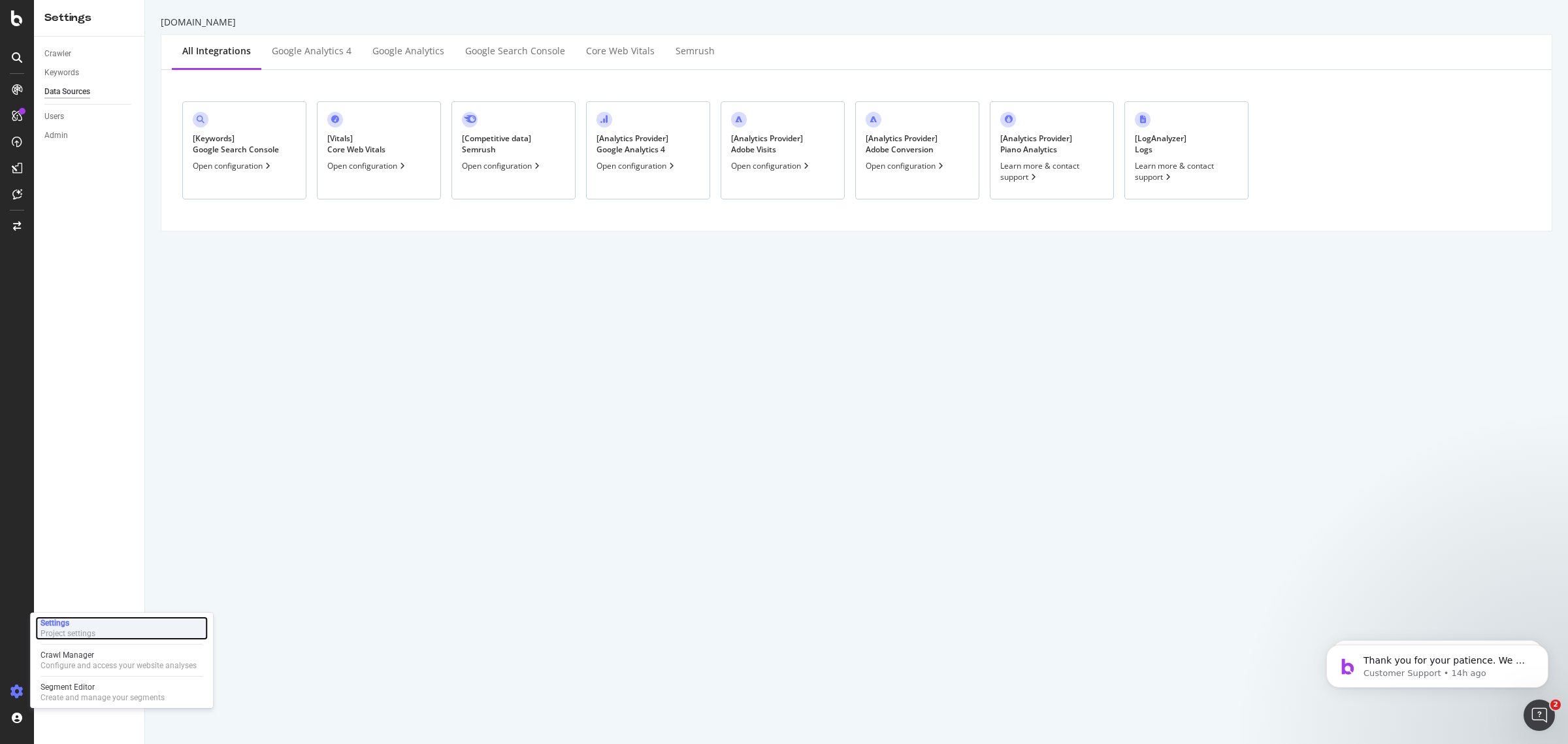
click at [58, 631] on div "Project settings" at bounding box center [68, 633] width 55 height 10
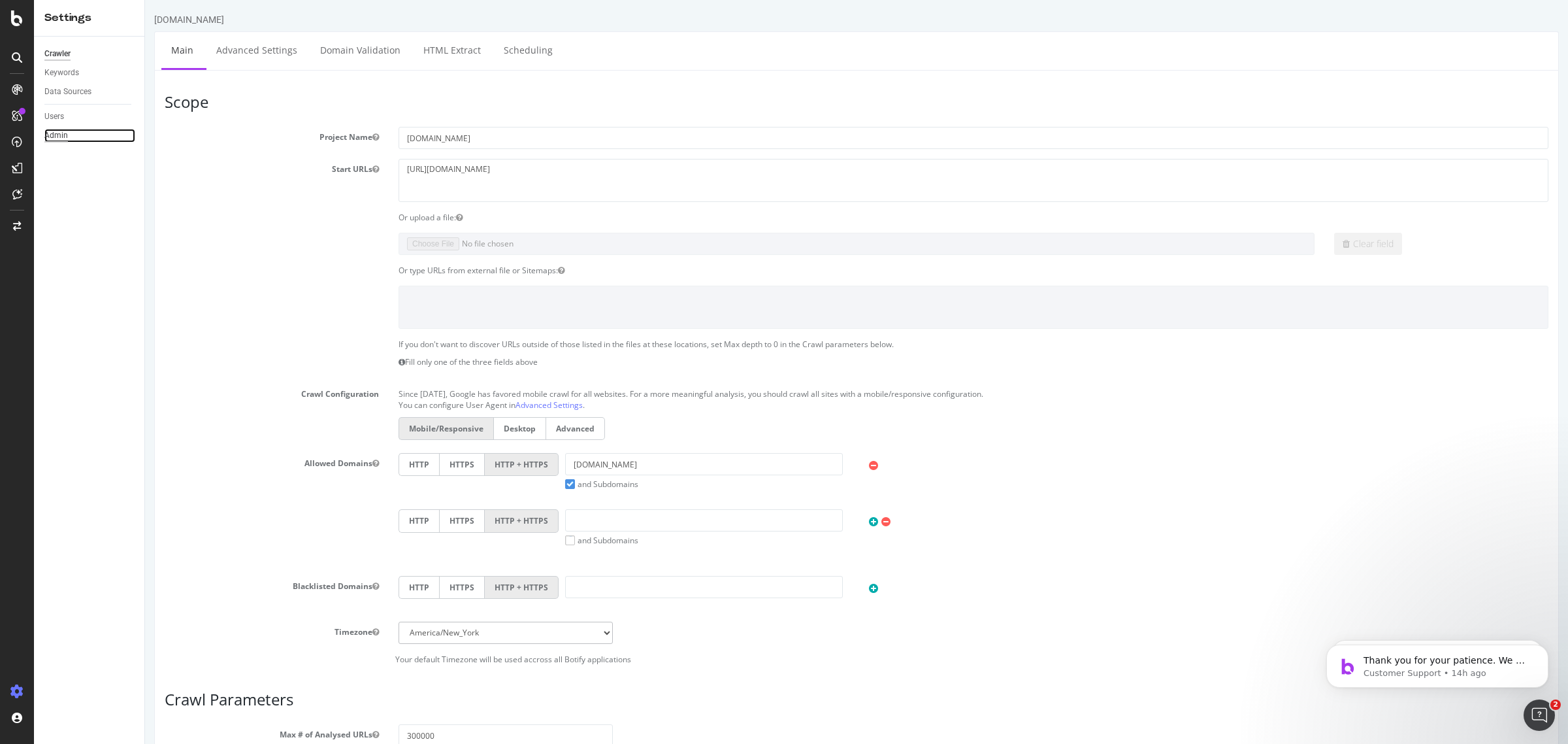
click at [66, 138] on div "Admin" at bounding box center [56, 135] width 24 height 14
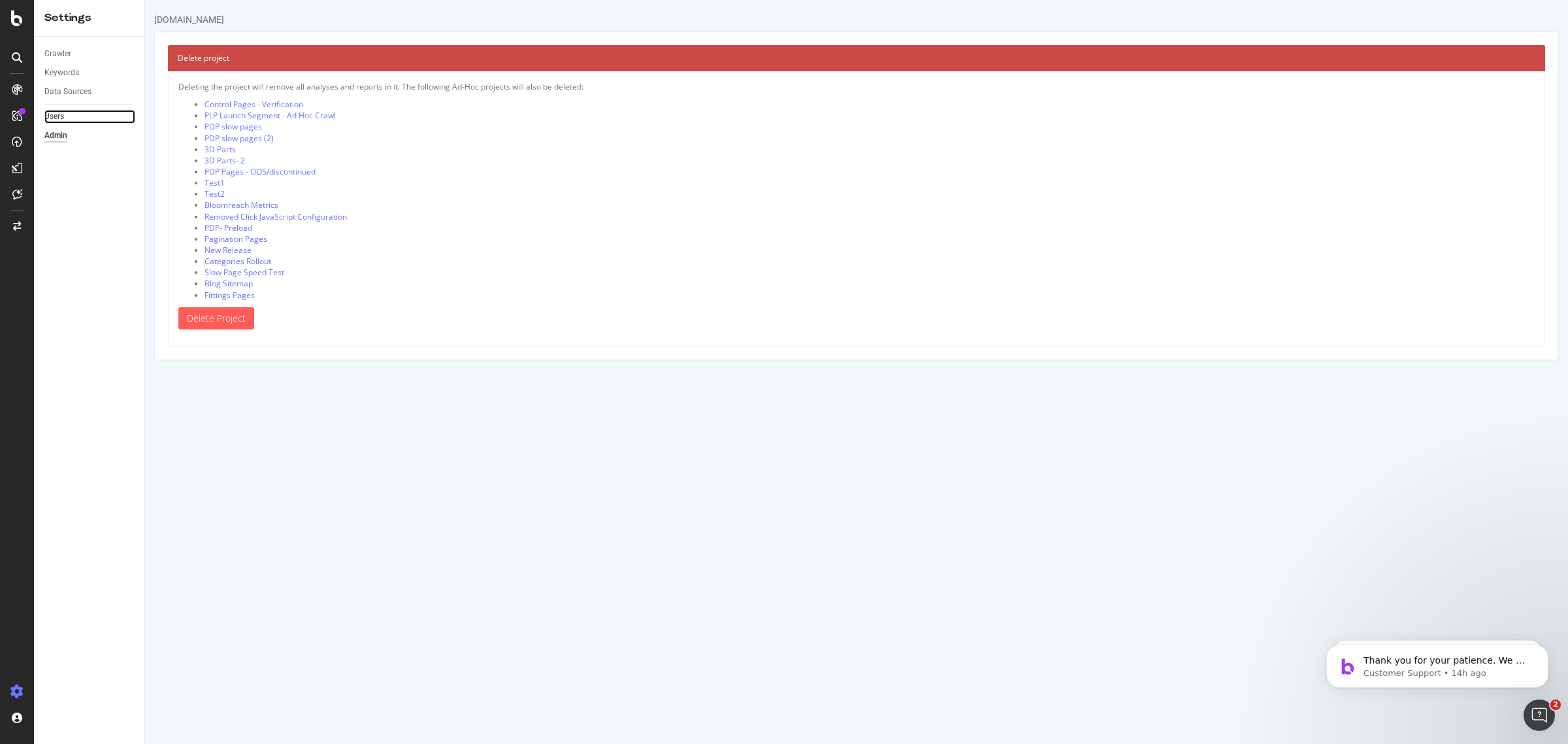
click at [65, 115] on link "Users" at bounding box center [90, 116] width 91 height 14
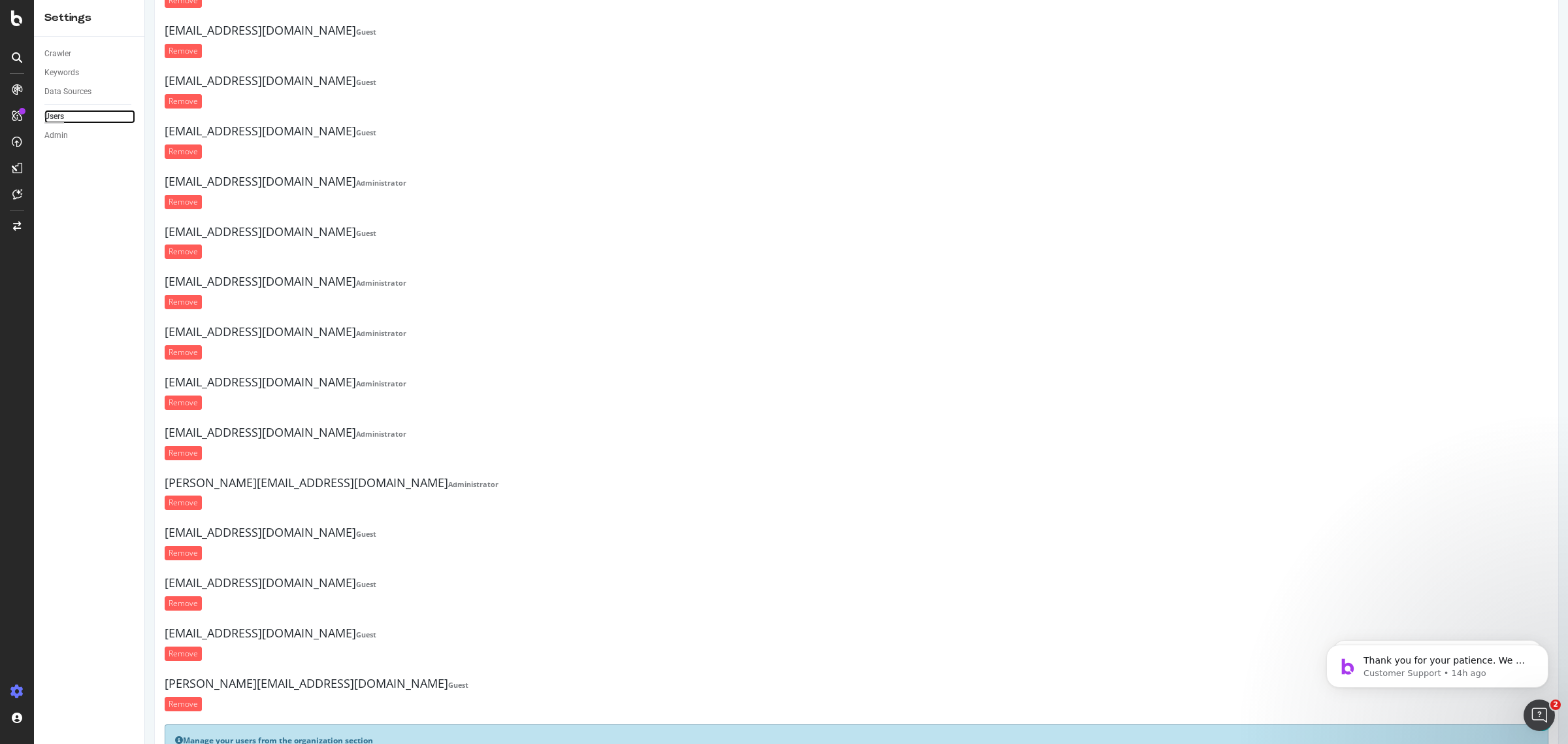
scroll to position [227, 0]
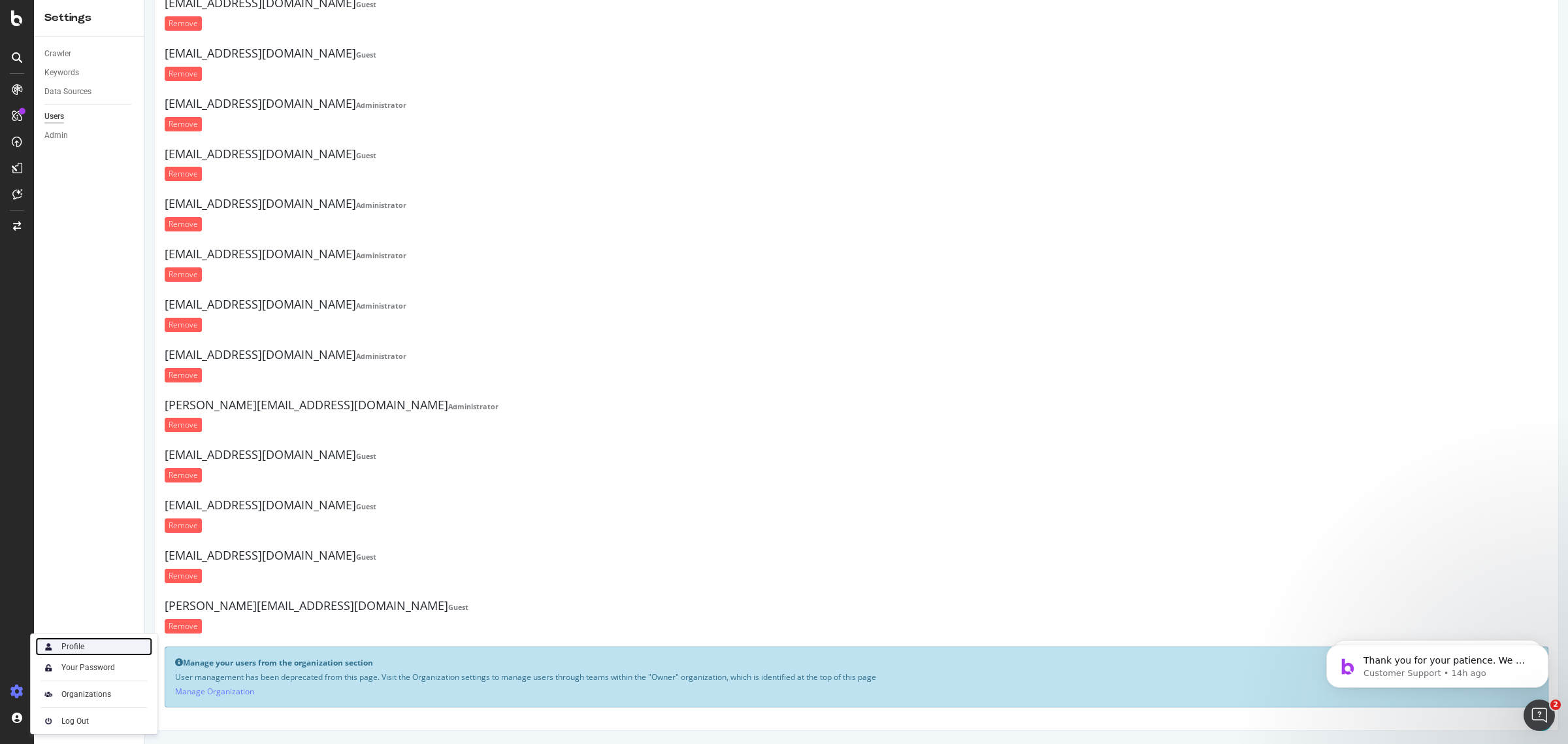
click at [75, 650] on div "Profile" at bounding box center [73, 646] width 23 height 10
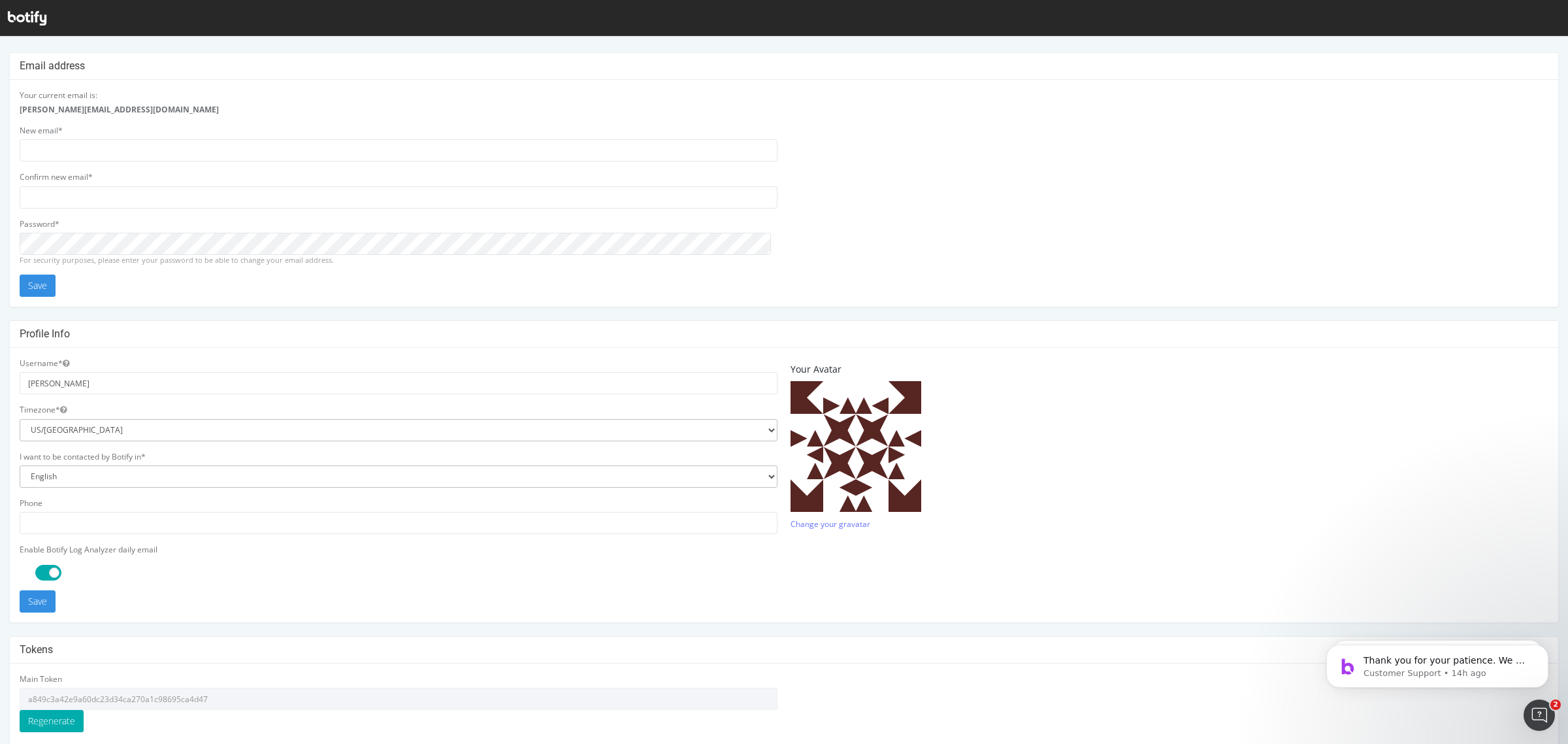
scroll to position [118, 0]
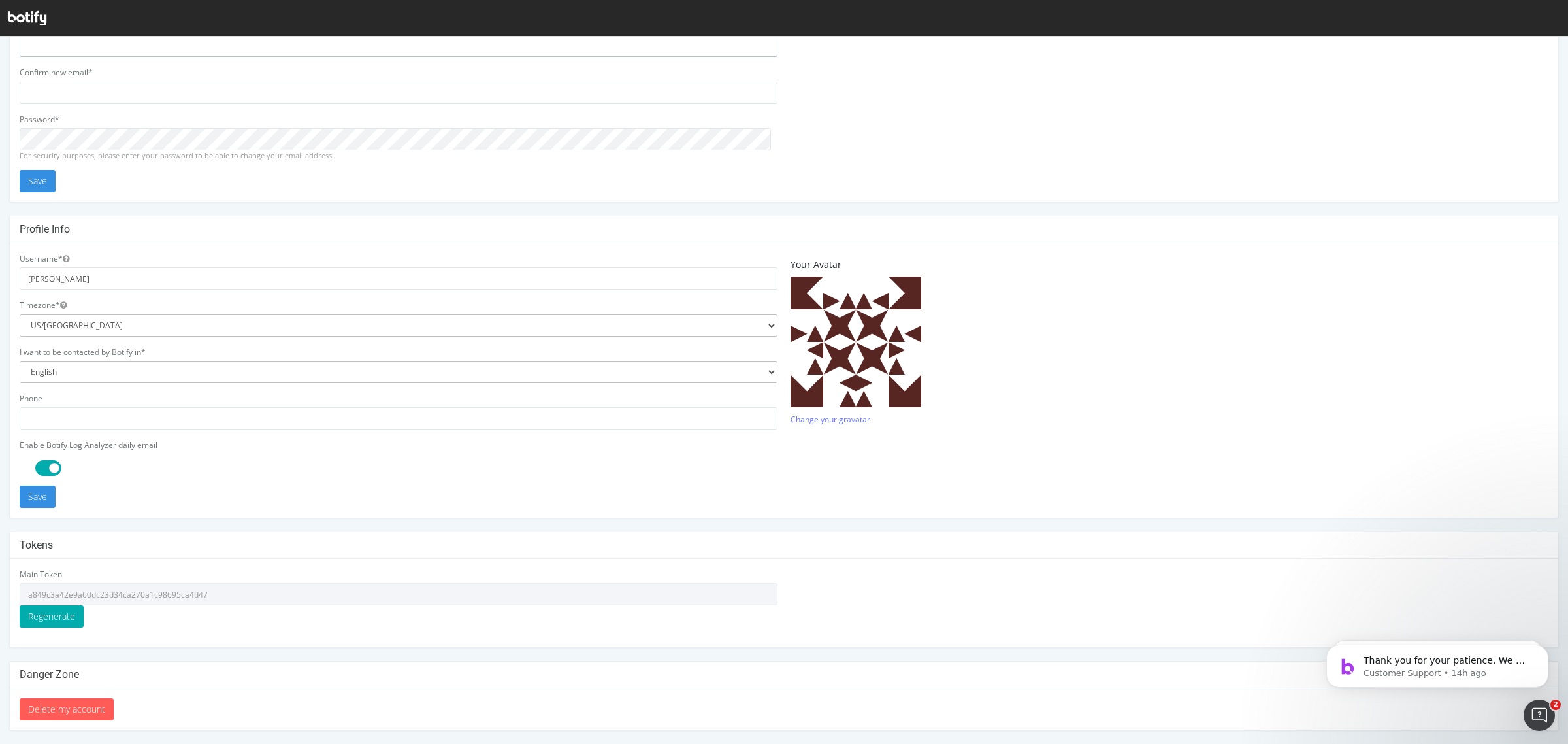
type input "[PERSON_NAME][EMAIL_ADDRESS][DOMAIN_NAME]"
click at [70, 593] on input "a849c3a42e9a60dc23d34ca270a1c98695ca4d47" at bounding box center [398, 594] width 758 height 22
click at [33, 8] on div at bounding box center [27, 18] width 38 height 20
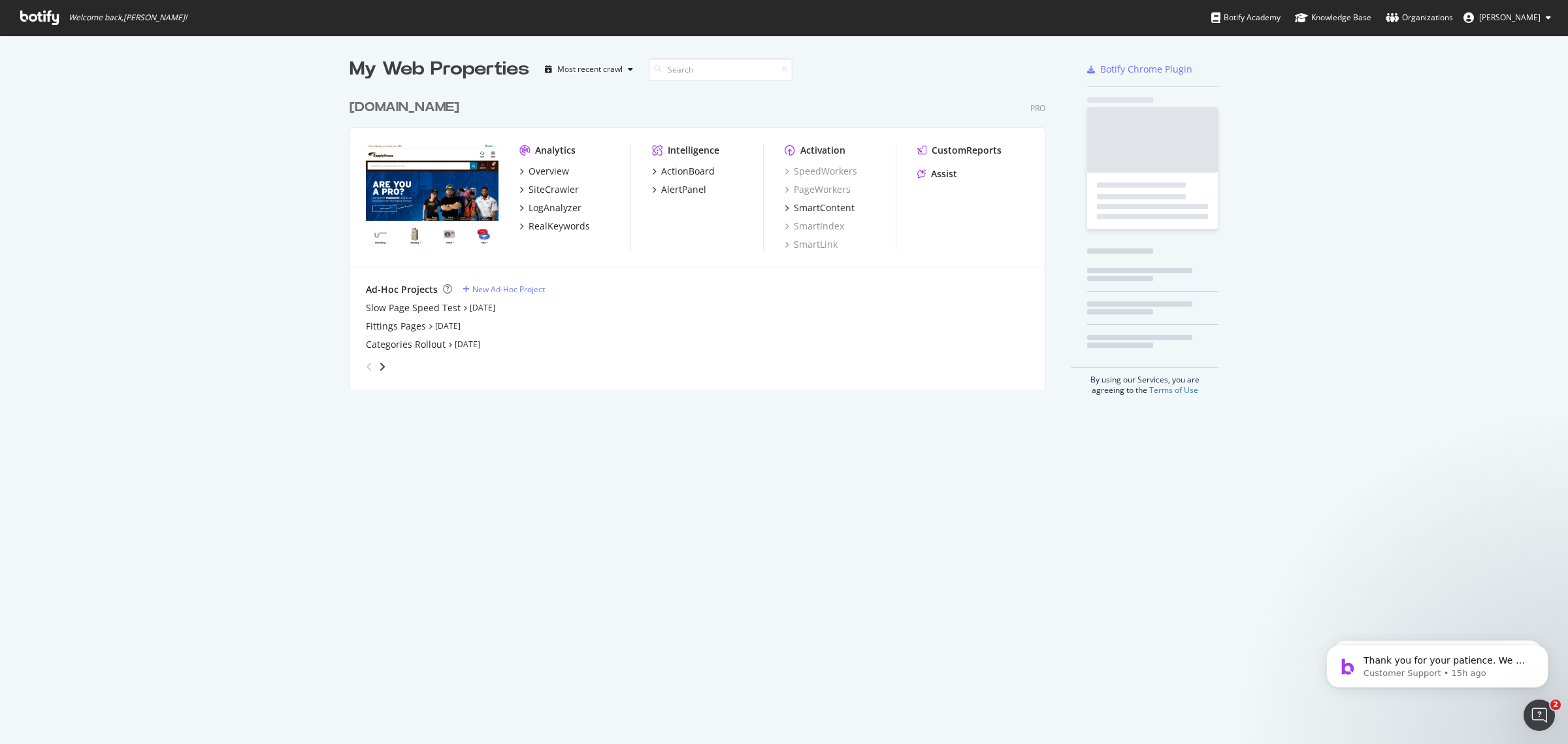
scroll to position [732, 1555]
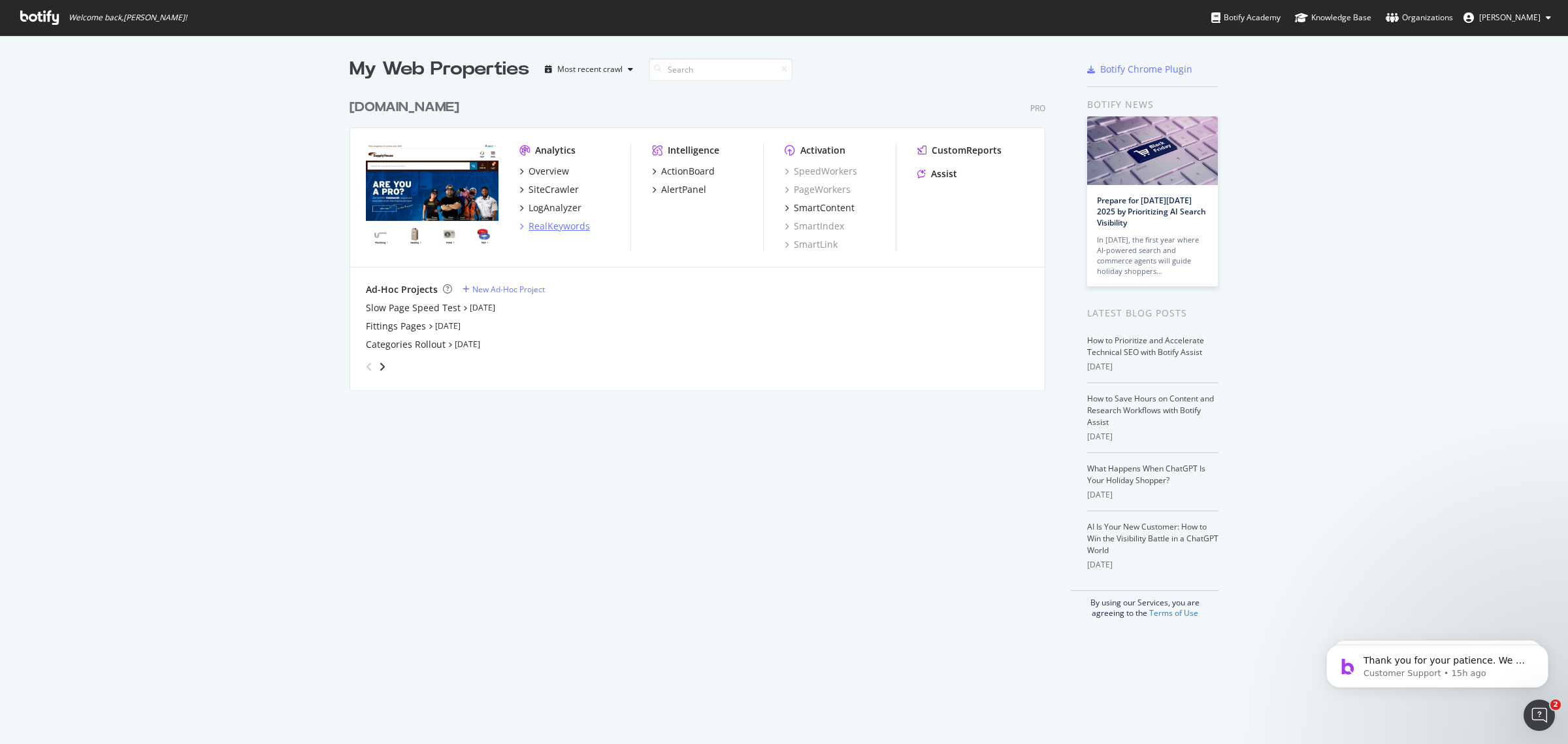
click at [566, 220] on div "RealKeywords" at bounding box center [559, 227] width 61 height 13
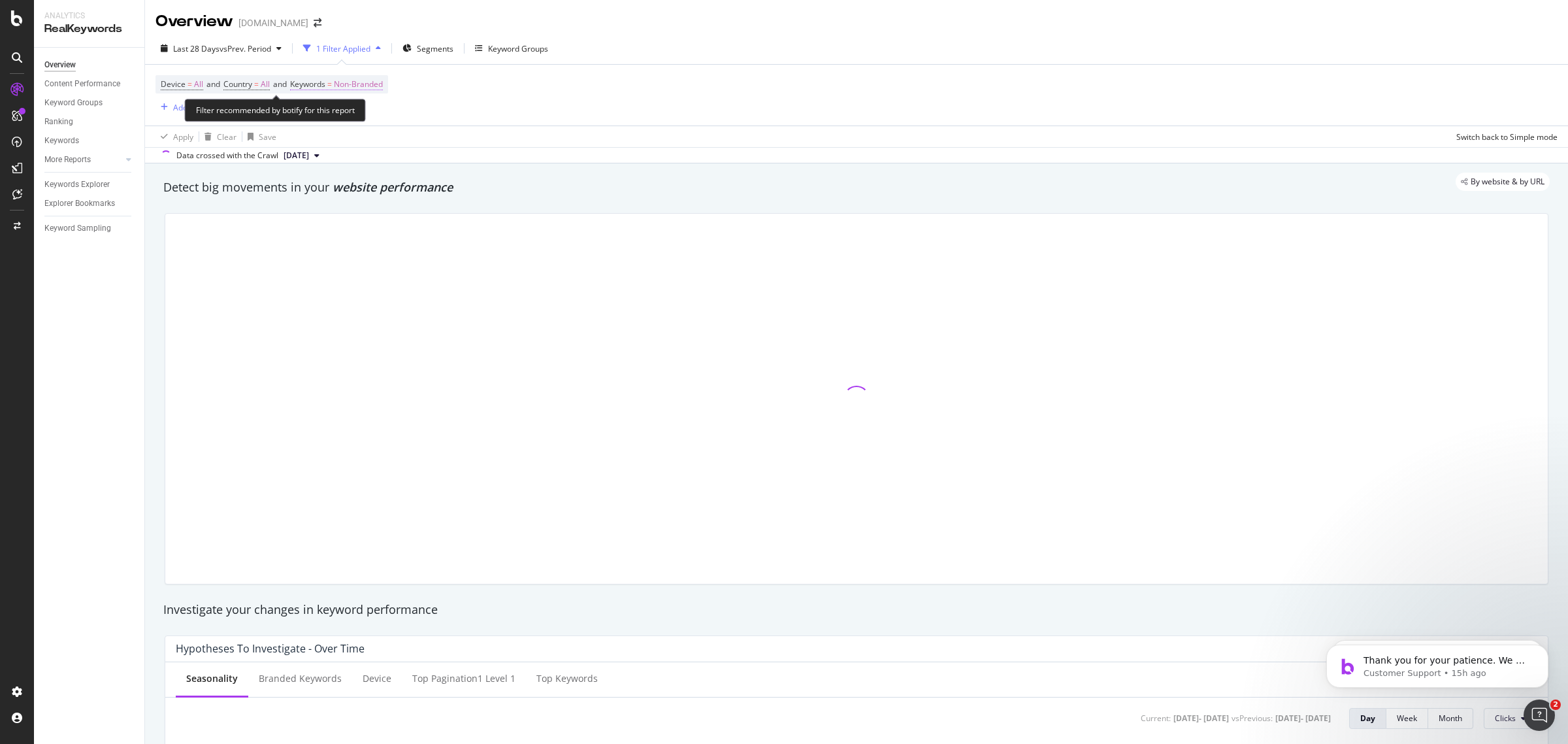
click at [381, 85] on span "Non-Branded" at bounding box center [358, 84] width 49 height 19
click at [519, 126] on div "Apply Clear Save Switch back to Simple mode" at bounding box center [856, 136] width 1423 height 21
click at [411, 51] on icon "button" at bounding box center [407, 48] width 9 height 8
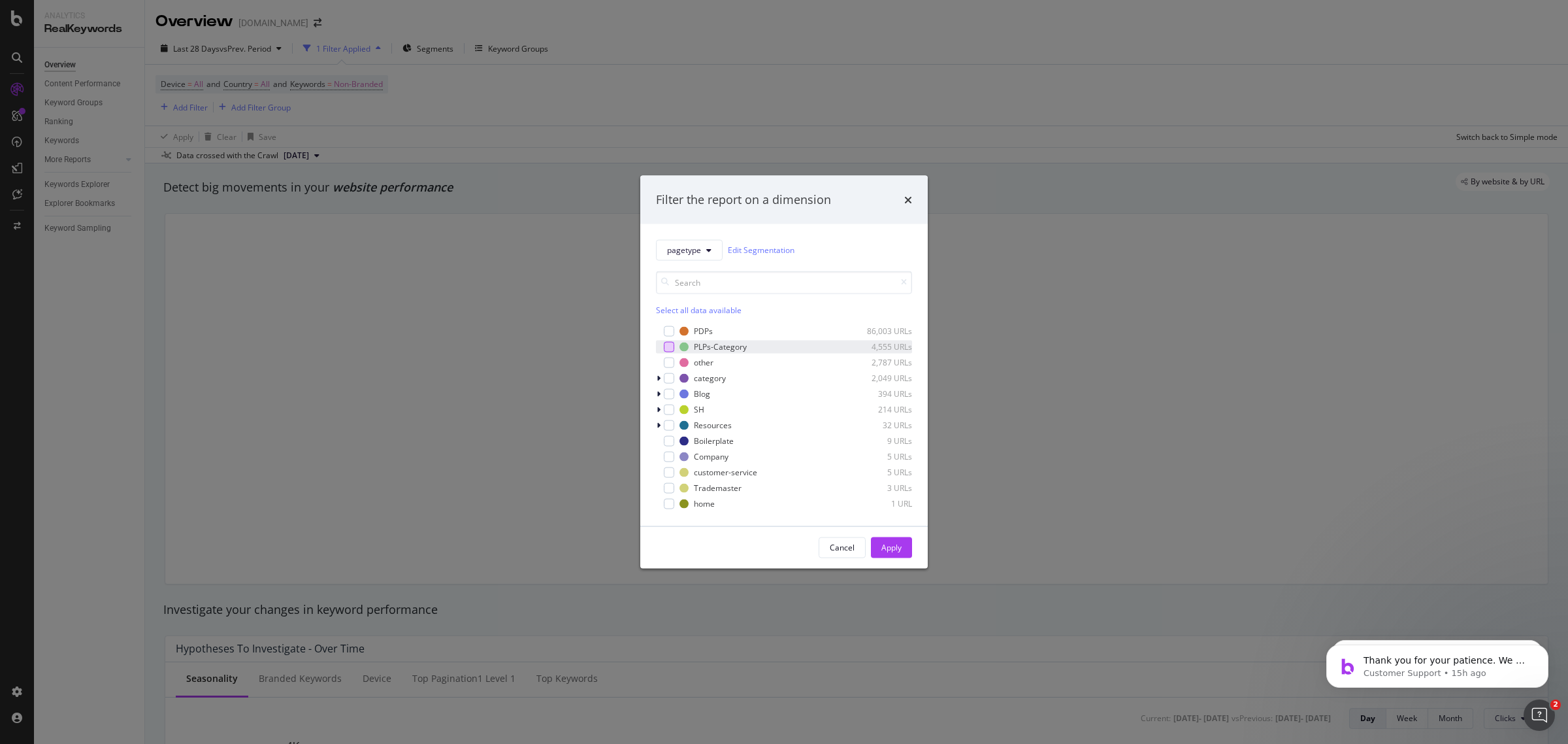
click at [667, 352] on div "modal" at bounding box center [669, 346] width 10 height 10
click at [892, 540] on div "Apply" at bounding box center [891, 547] width 20 height 19
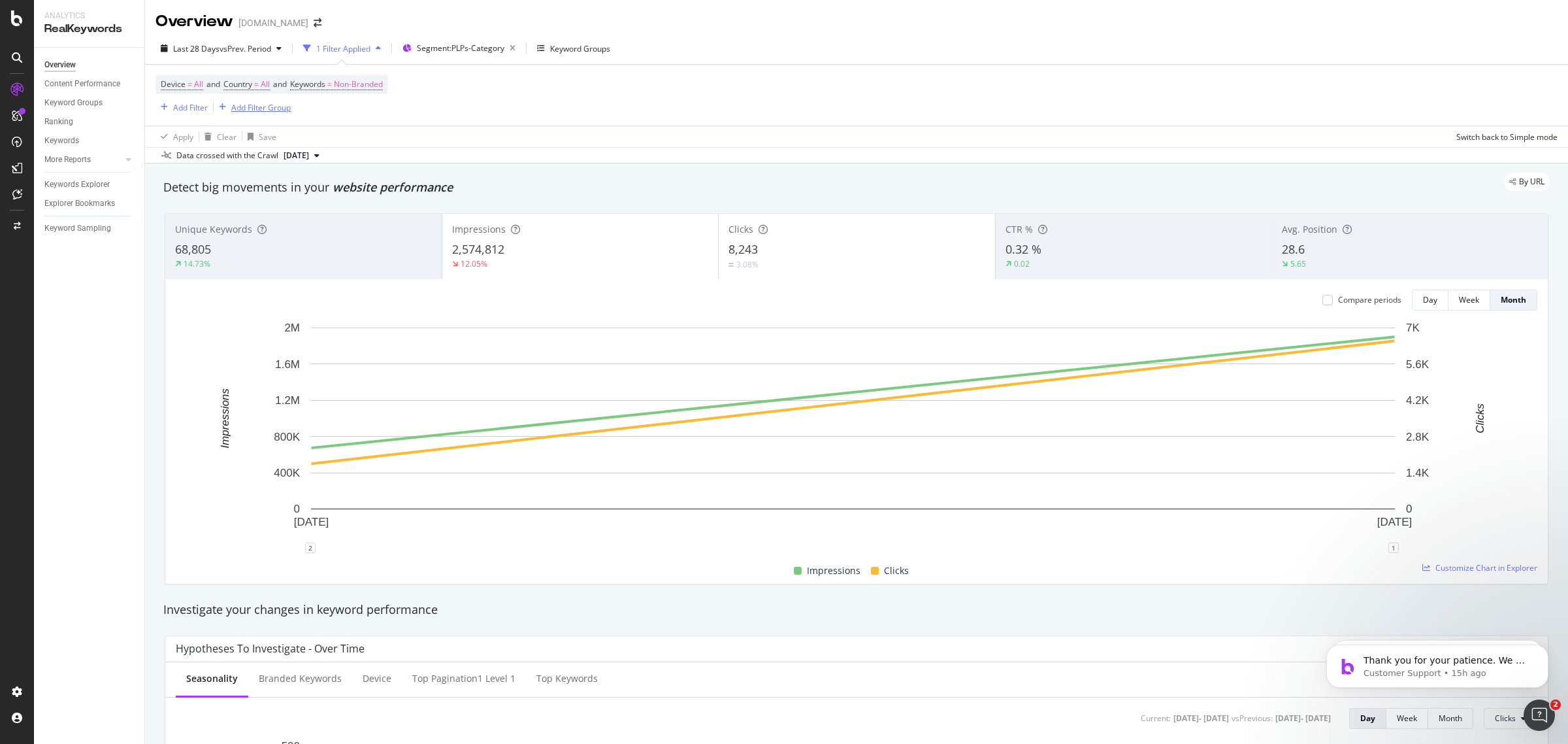
click at [281, 108] on div "Add Filter Group" at bounding box center [261, 107] width 59 height 11
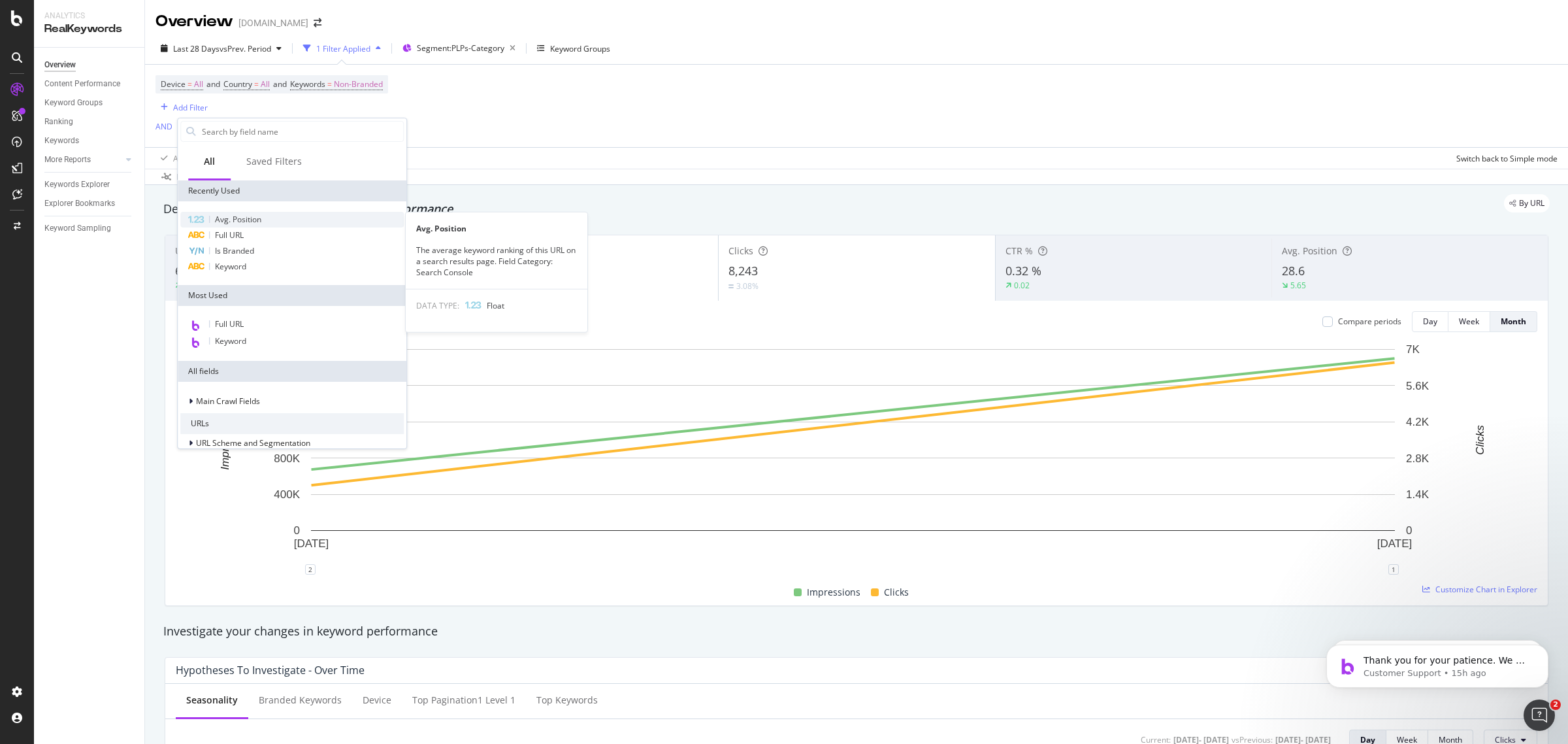
click at [269, 215] on div "Avg. Position" at bounding box center [292, 219] width 223 height 16
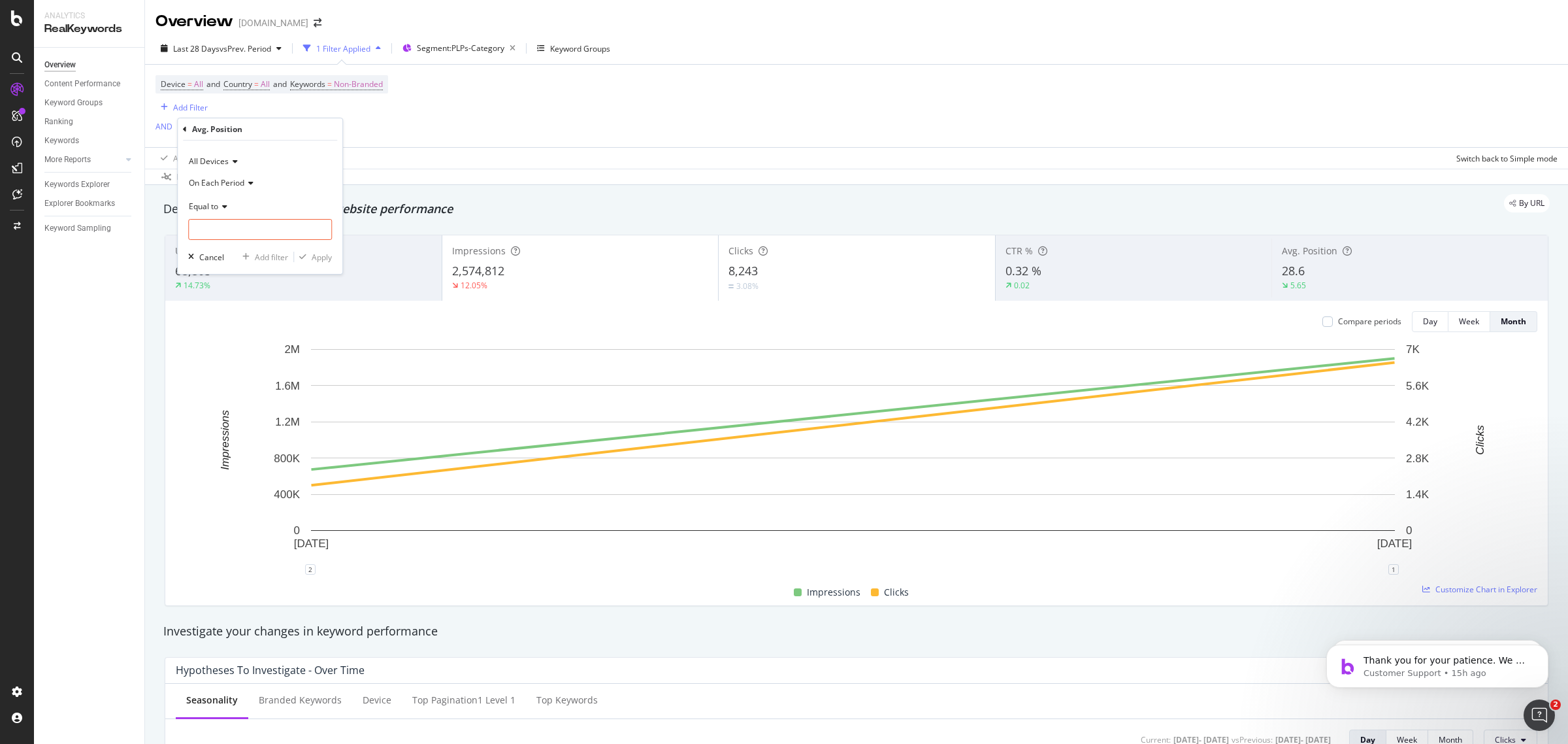
click at [243, 184] on span "On Each Period" at bounding box center [216, 182] width 55 height 11
click at [269, 152] on div "All Devices" at bounding box center [260, 161] width 144 height 21
click at [319, 146] on div "All Devices All Devices On Desktop On Mobile On Tablet On Each Period Equal to …" at bounding box center [260, 207] width 164 height 133
click at [215, 207] on span "Equal to" at bounding box center [203, 206] width 30 height 11
click at [226, 333] on span "Between" at bounding box center [210, 335] width 32 height 11
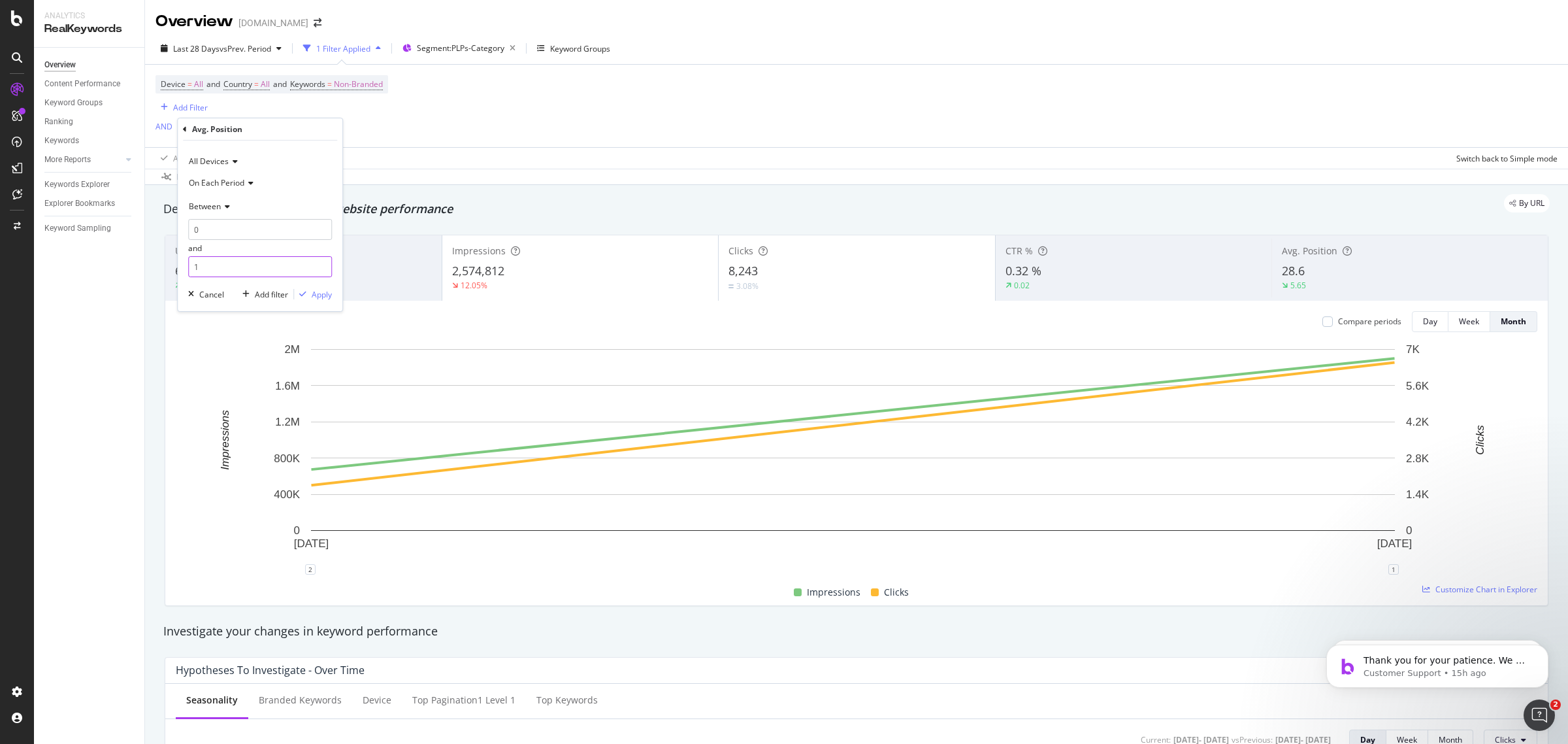
click at [226, 271] on input "1" at bounding box center [260, 267] width 144 height 21
type input "10"
click at [322, 289] on div "Apply" at bounding box center [321, 294] width 20 height 11
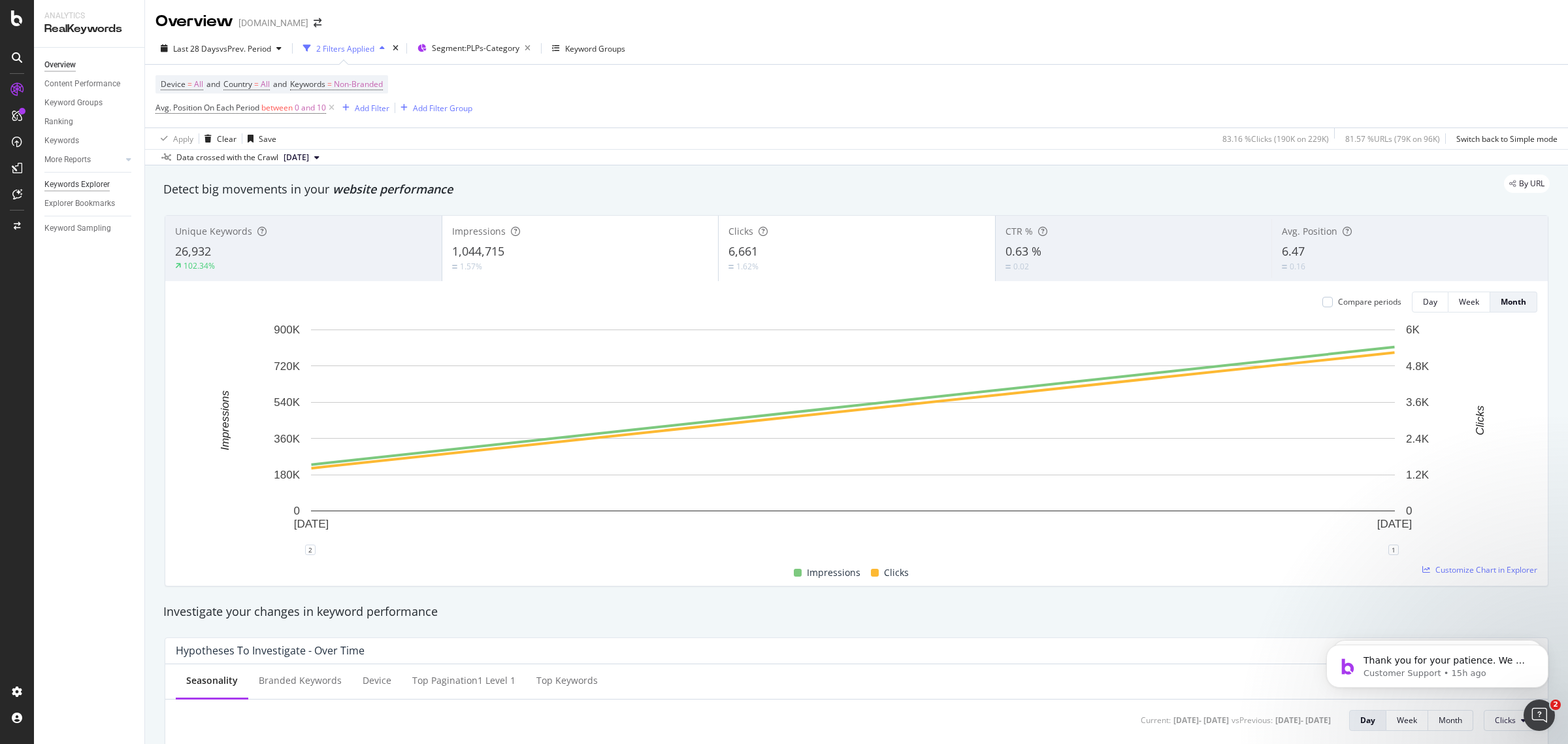
click at [108, 187] on div "Keywords Explorer" at bounding box center [77, 184] width 65 height 14
